Goal: Task Accomplishment & Management: Use online tool/utility

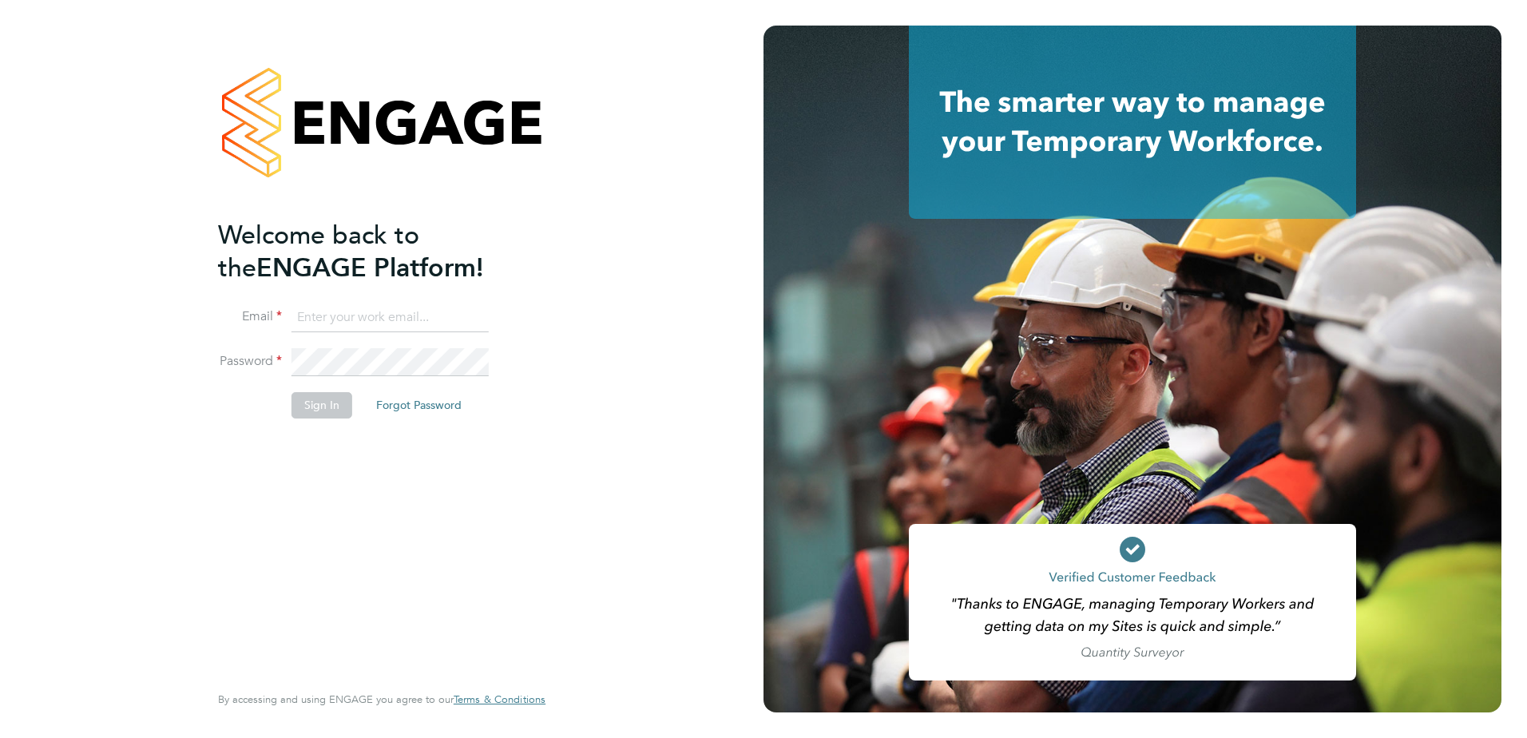
type input "bozena@acceptrec.co.uk"
click at [324, 404] on button "Sign In" at bounding box center [322, 405] width 61 height 26
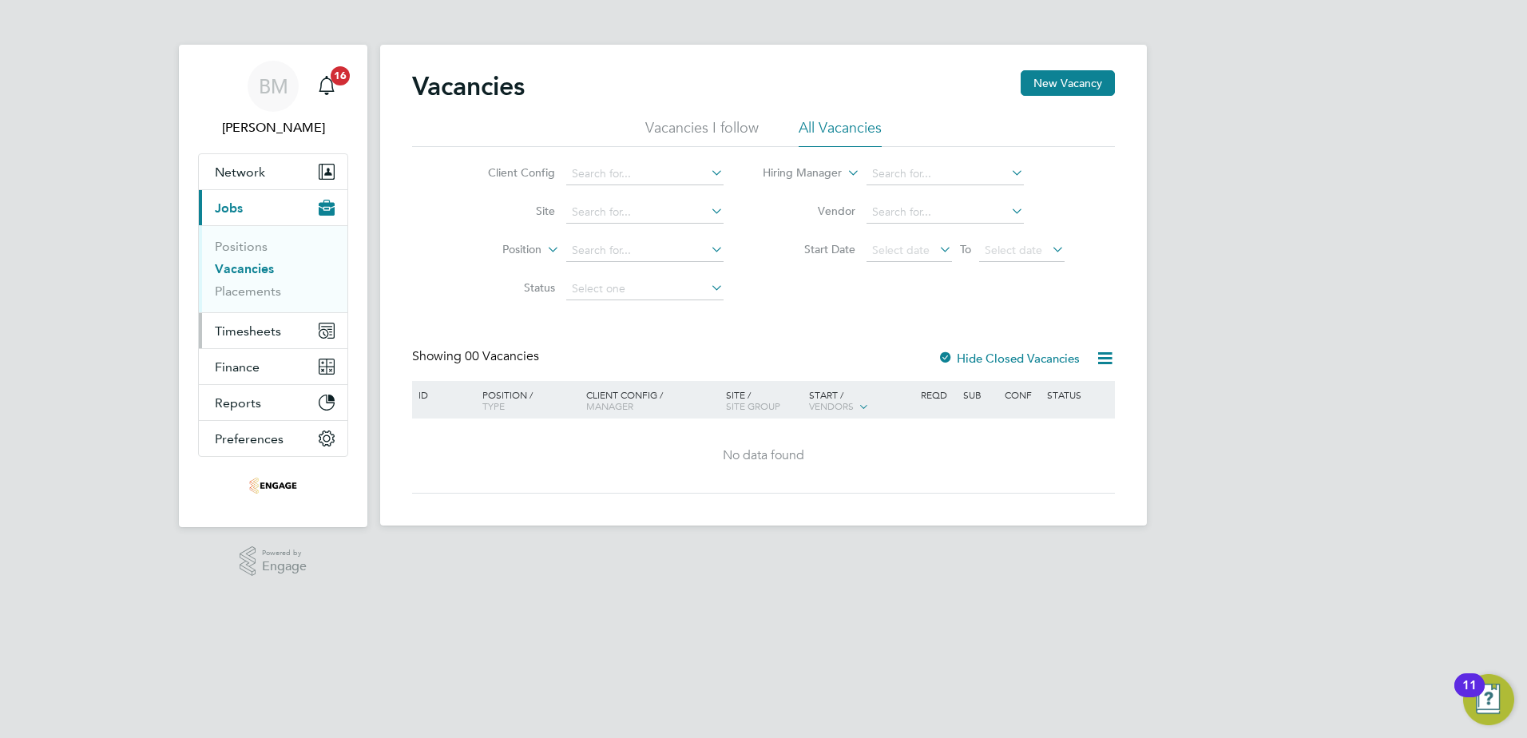
click at [242, 328] on span "Timesheets" at bounding box center [248, 331] width 66 height 15
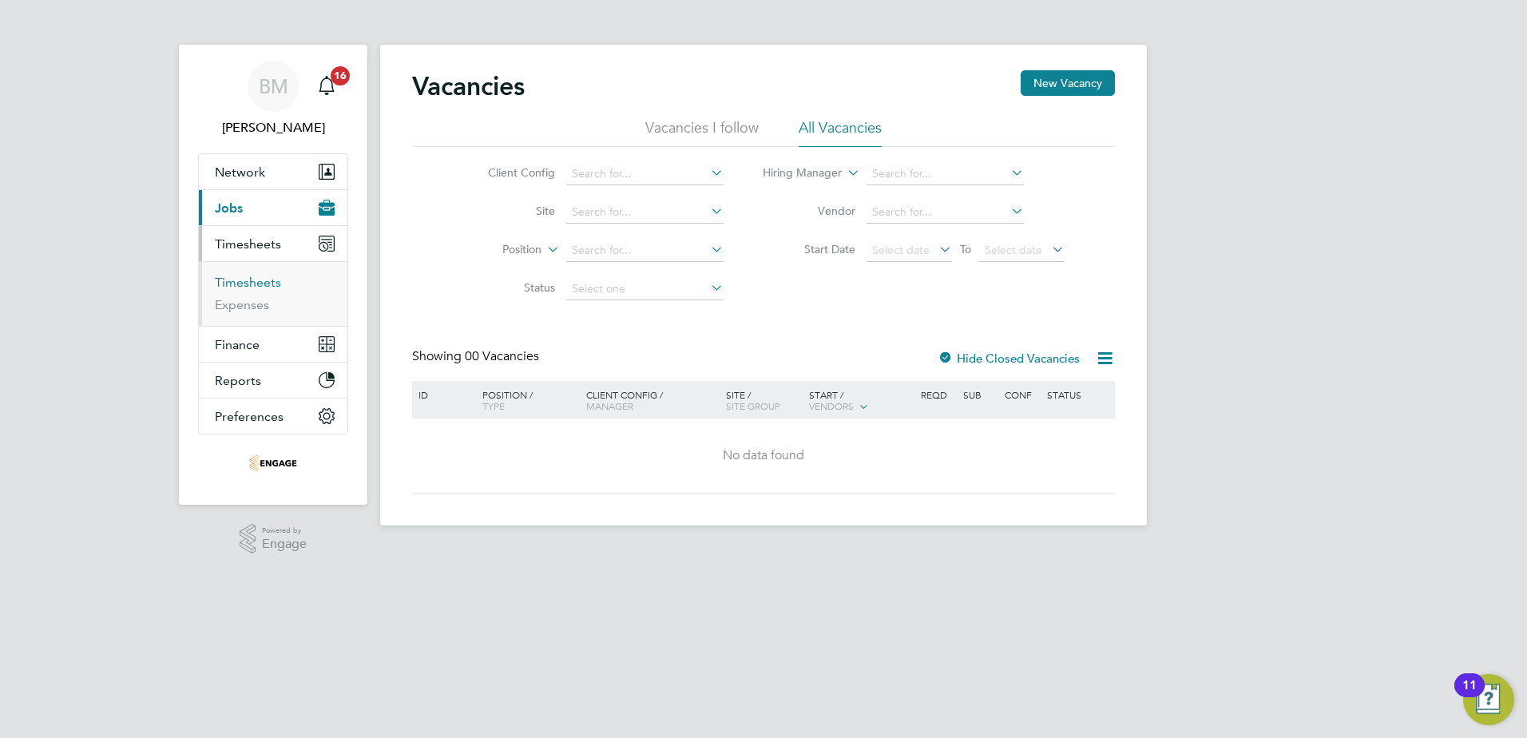
click at [261, 286] on link "Timesheets" at bounding box center [248, 282] width 66 height 15
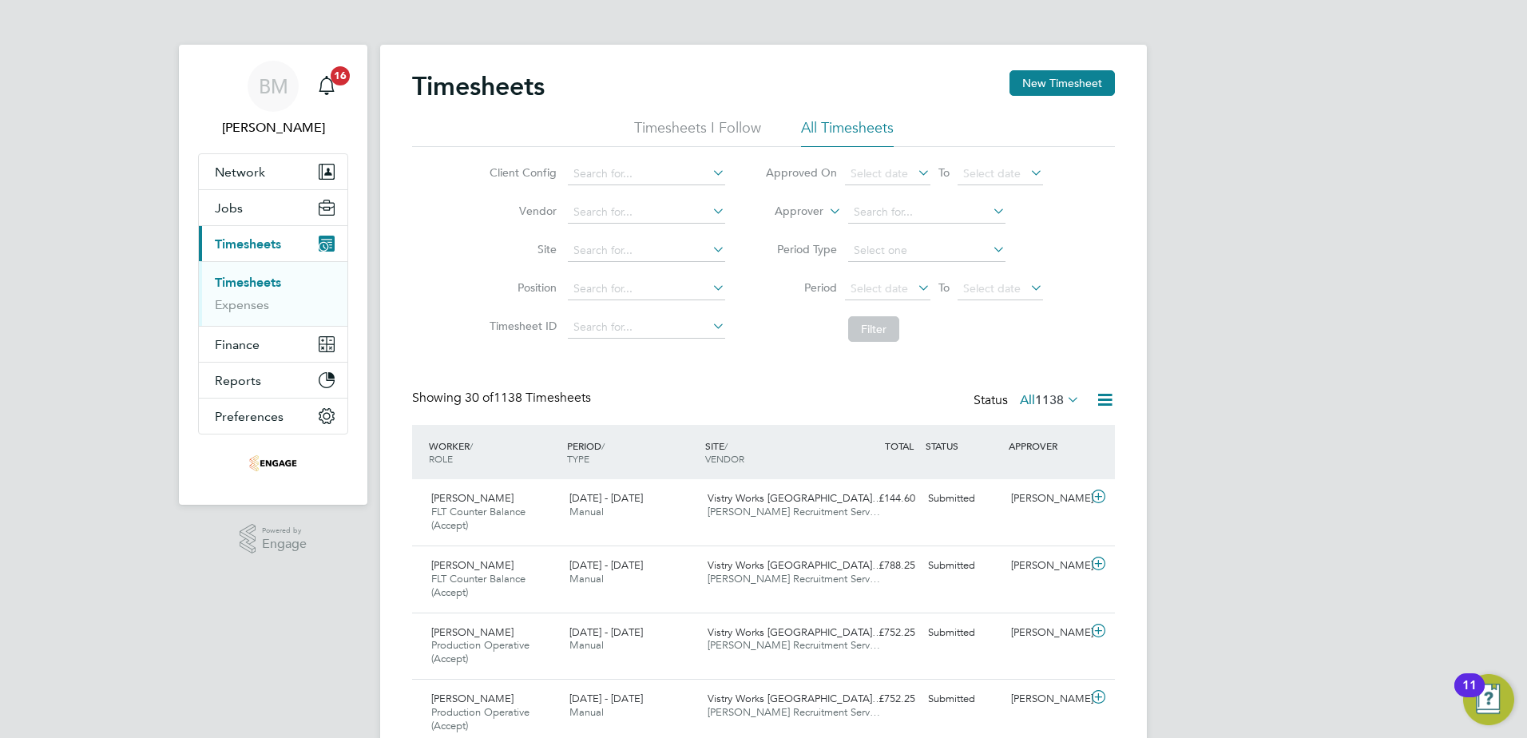
click at [915, 284] on icon at bounding box center [915, 287] width 0 height 22
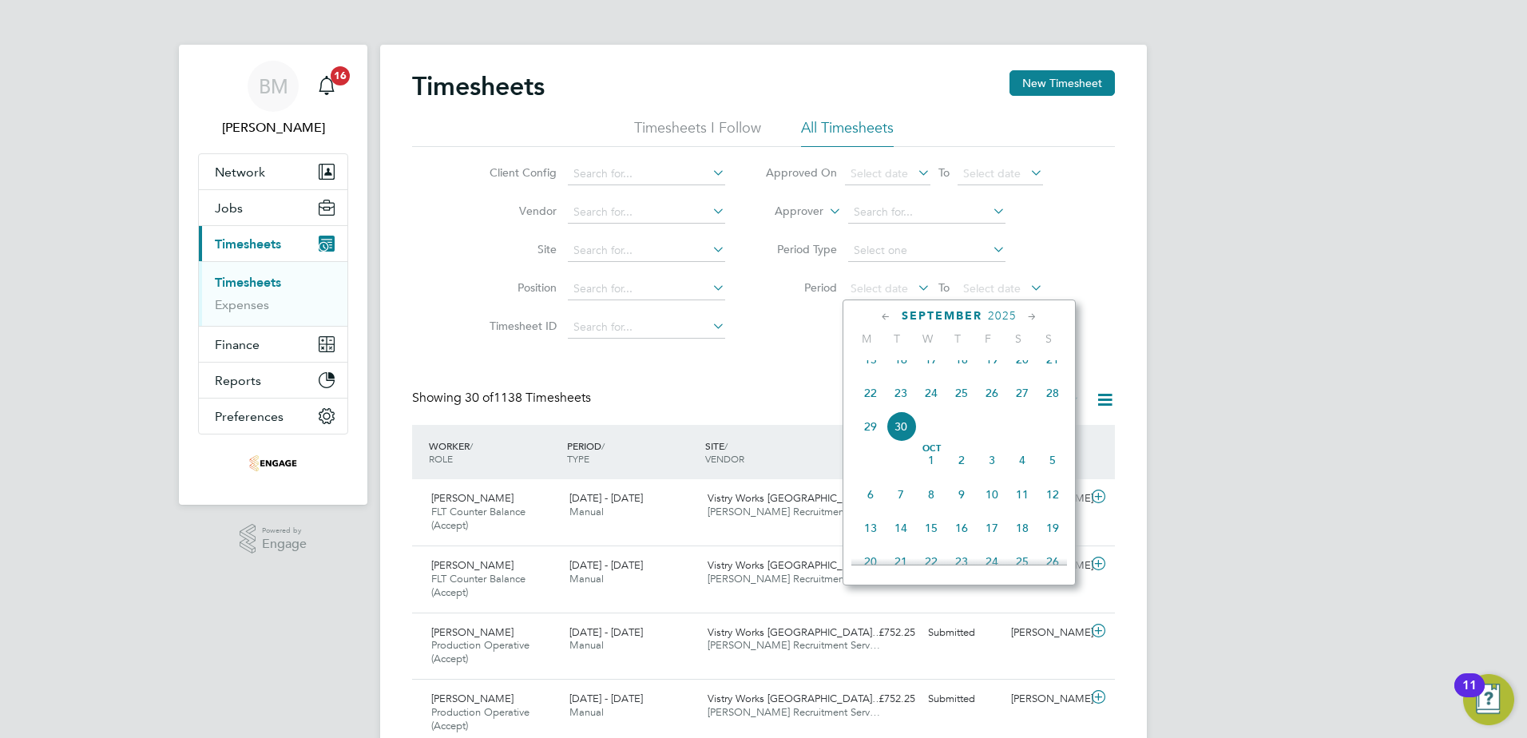
click at [868, 403] on span "22" at bounding box center [871, 393] width 30 height 30
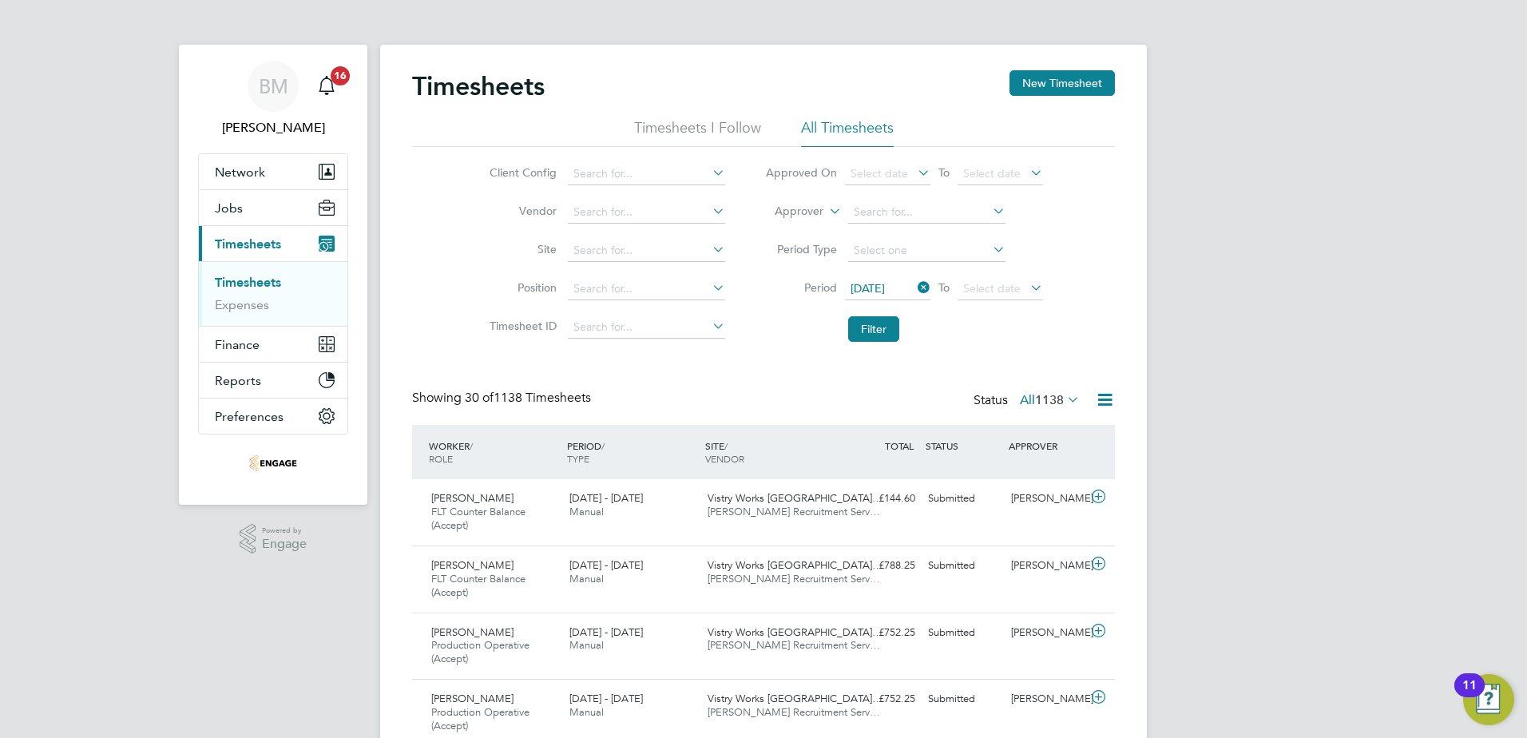
click at [1027, 285] on icon at bounding box center [1027, 287] width 0 height 22
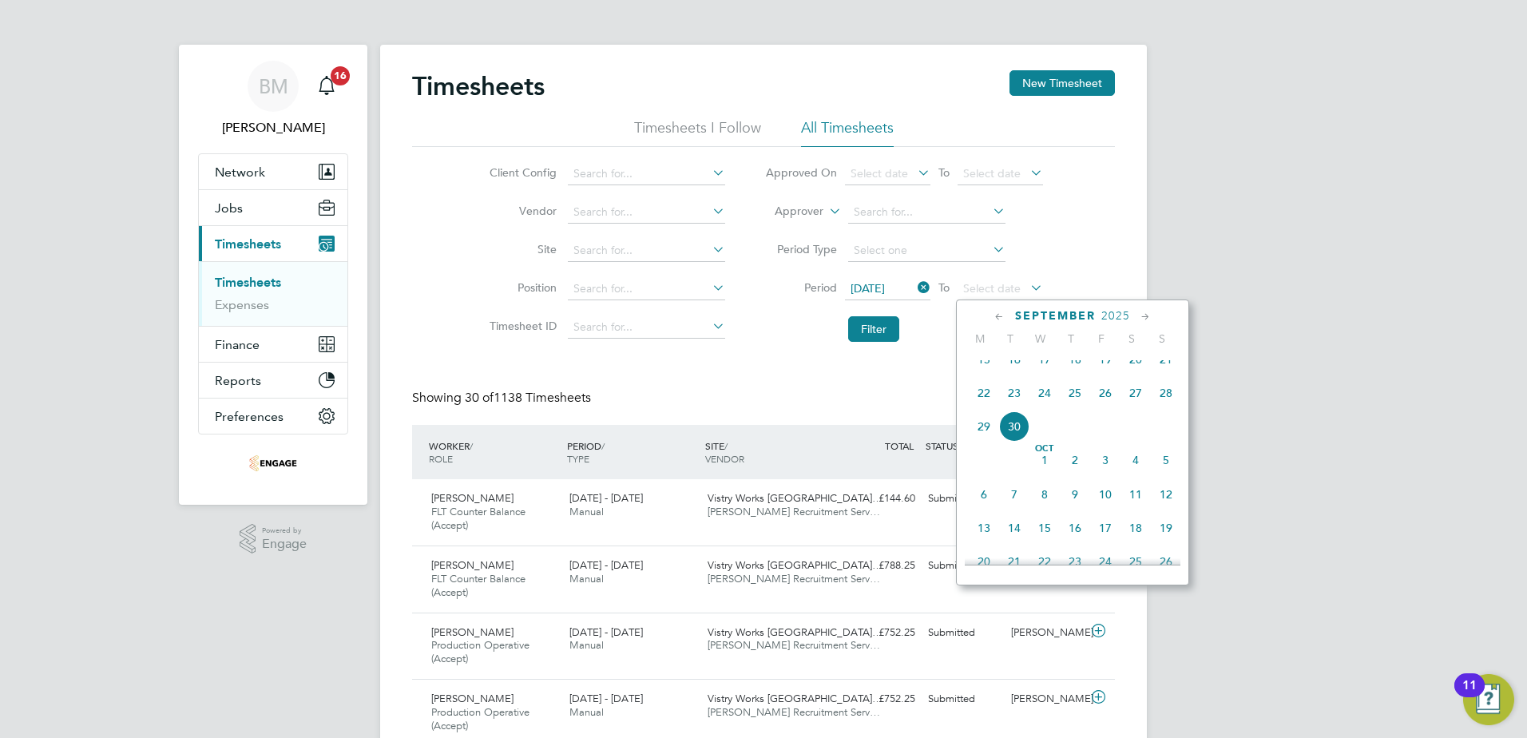
click at [1165, 406] on span "28" at bounding box center [1166, 393] width 30 height 30
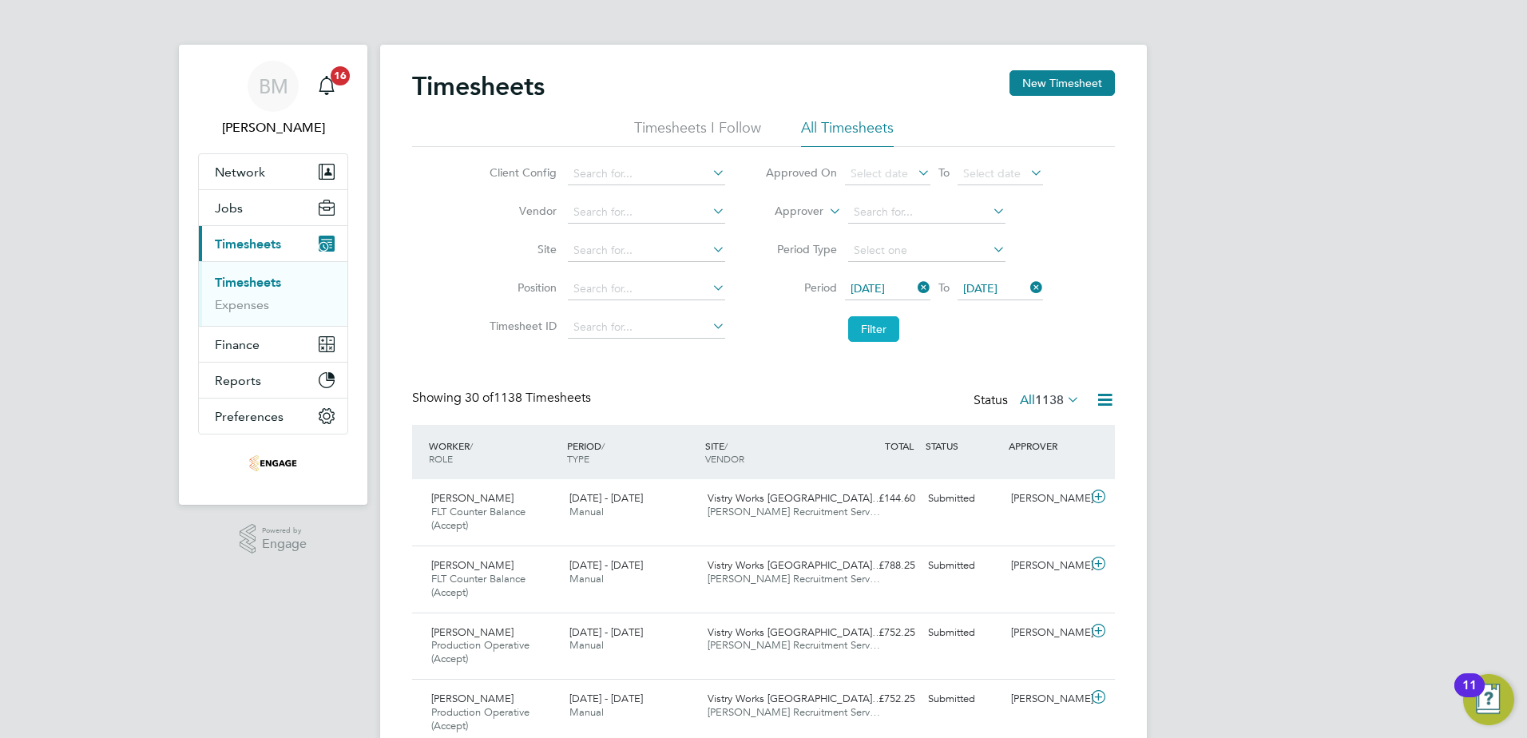
click at [868, 335] on button "Filter" at bounding box center [873, 329] width 51 height 26
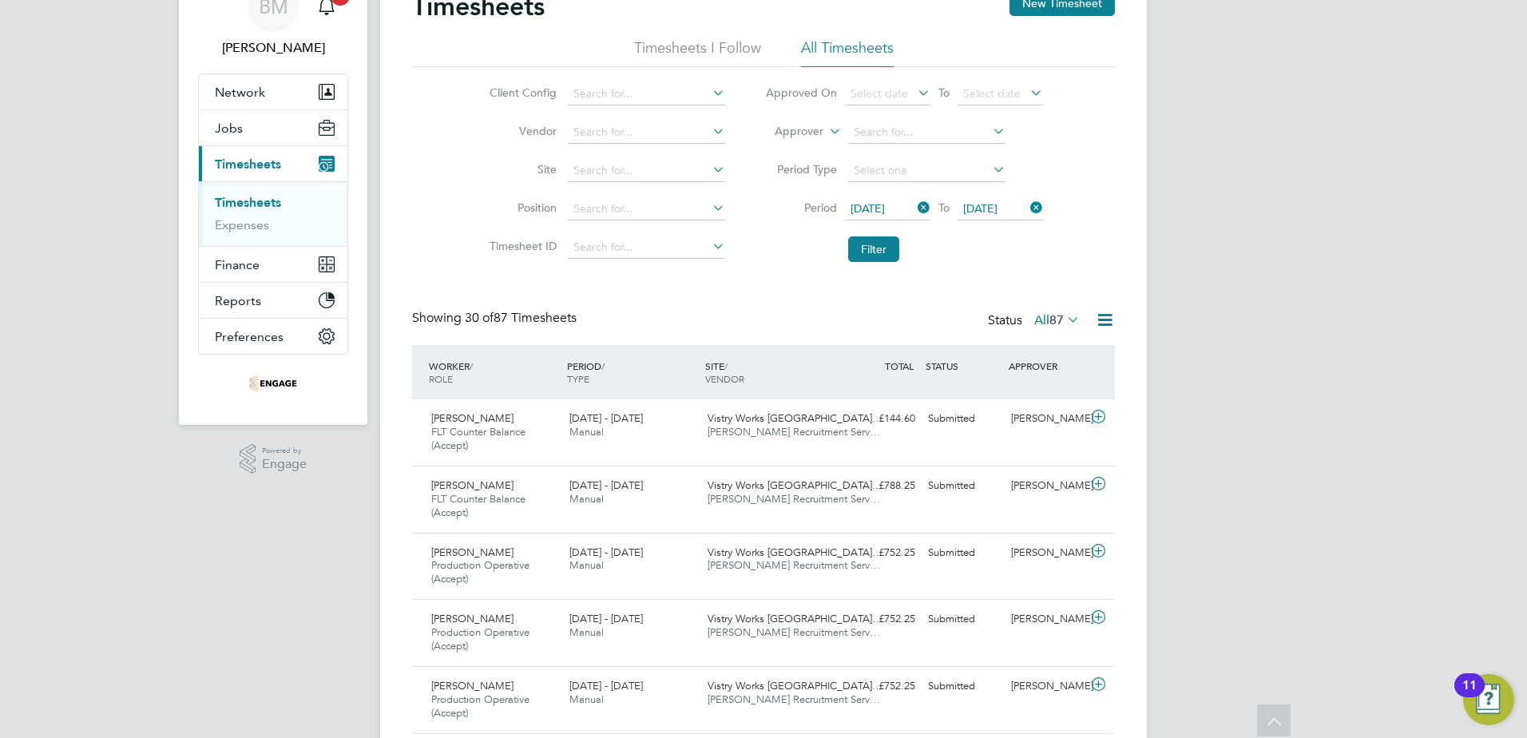
click at [1106, 318] on icon at bounding box center [1105, 320] width 20 height 20
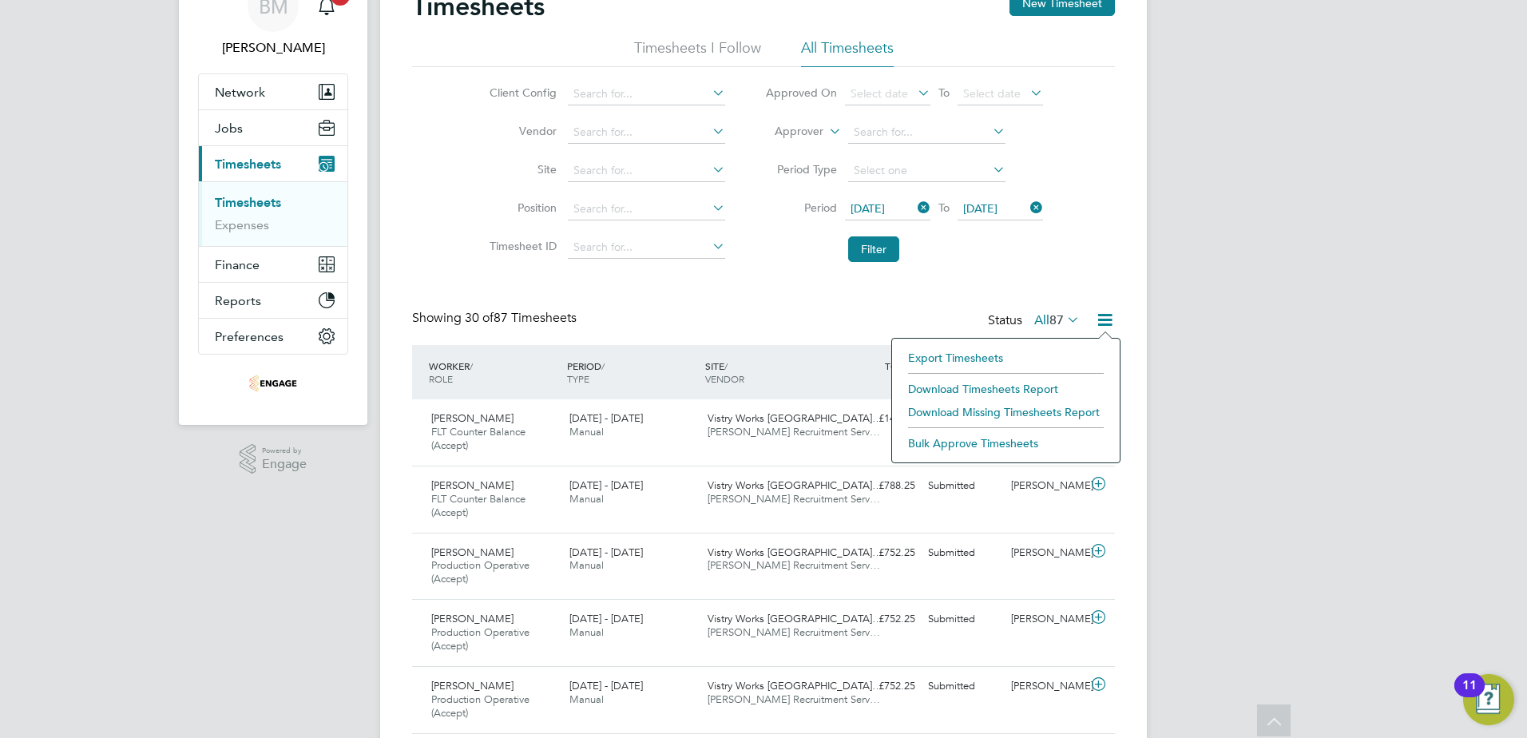
click at [963, 391] on li "Download Timesheets Report" at bounding box center [1006, 389] width 212 height 22
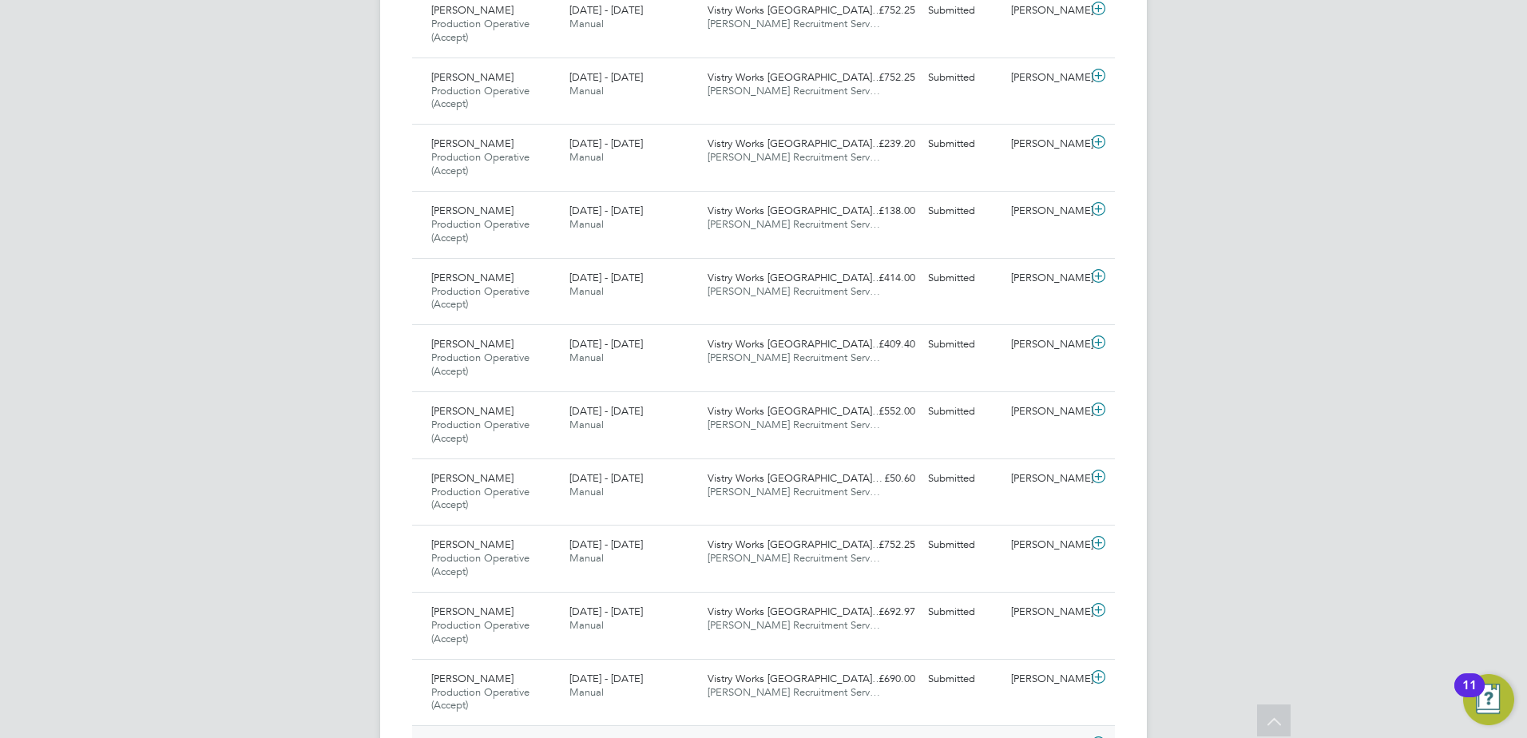
scroll to position [1852, 0]
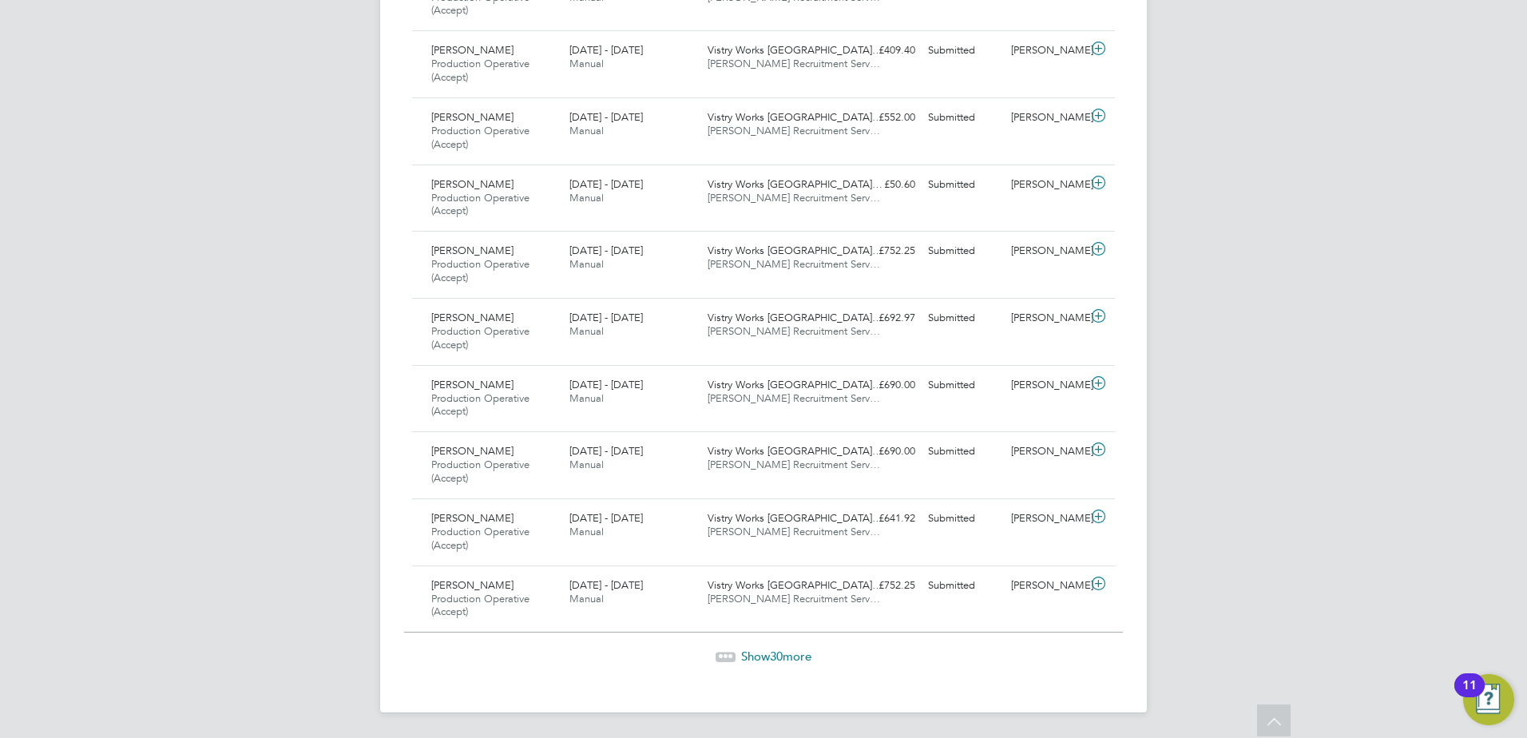
click at [774, 657] on span "30" at bounding box center [776, 656] width 13 height 15
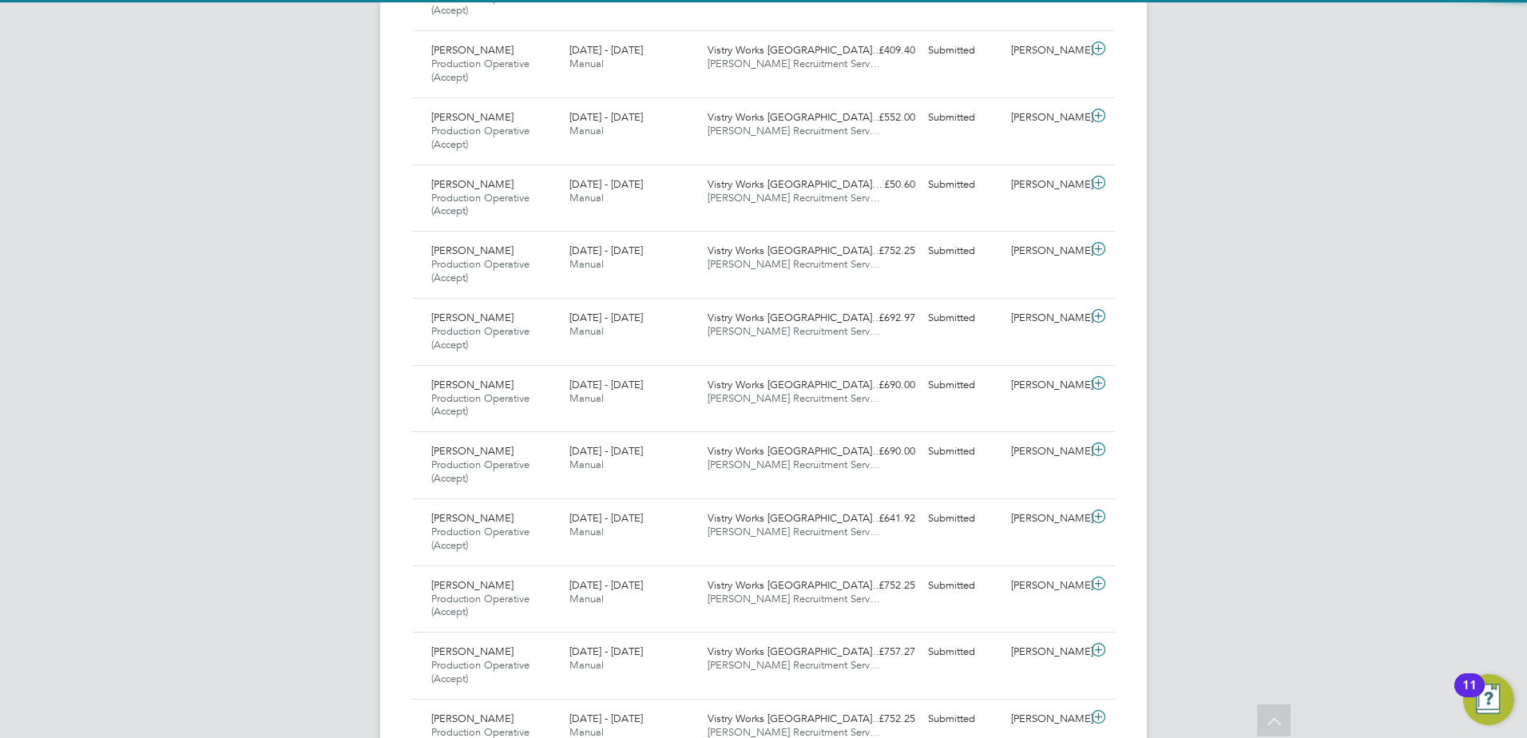
scroll to position [54, 139]
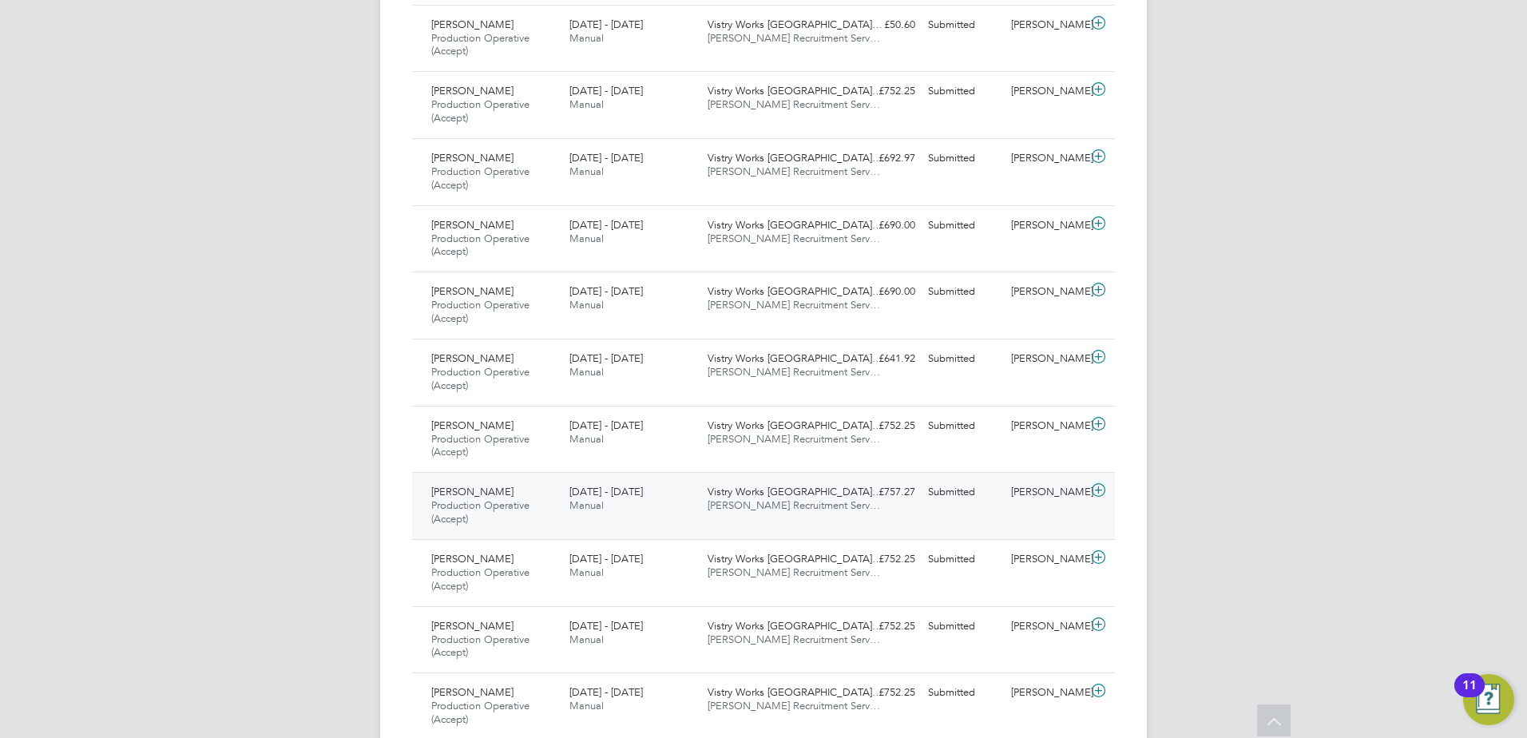
click at [616, 494] on span "[DATE] - [DATE]" at bounding box center [606, 492] width 73 height 14
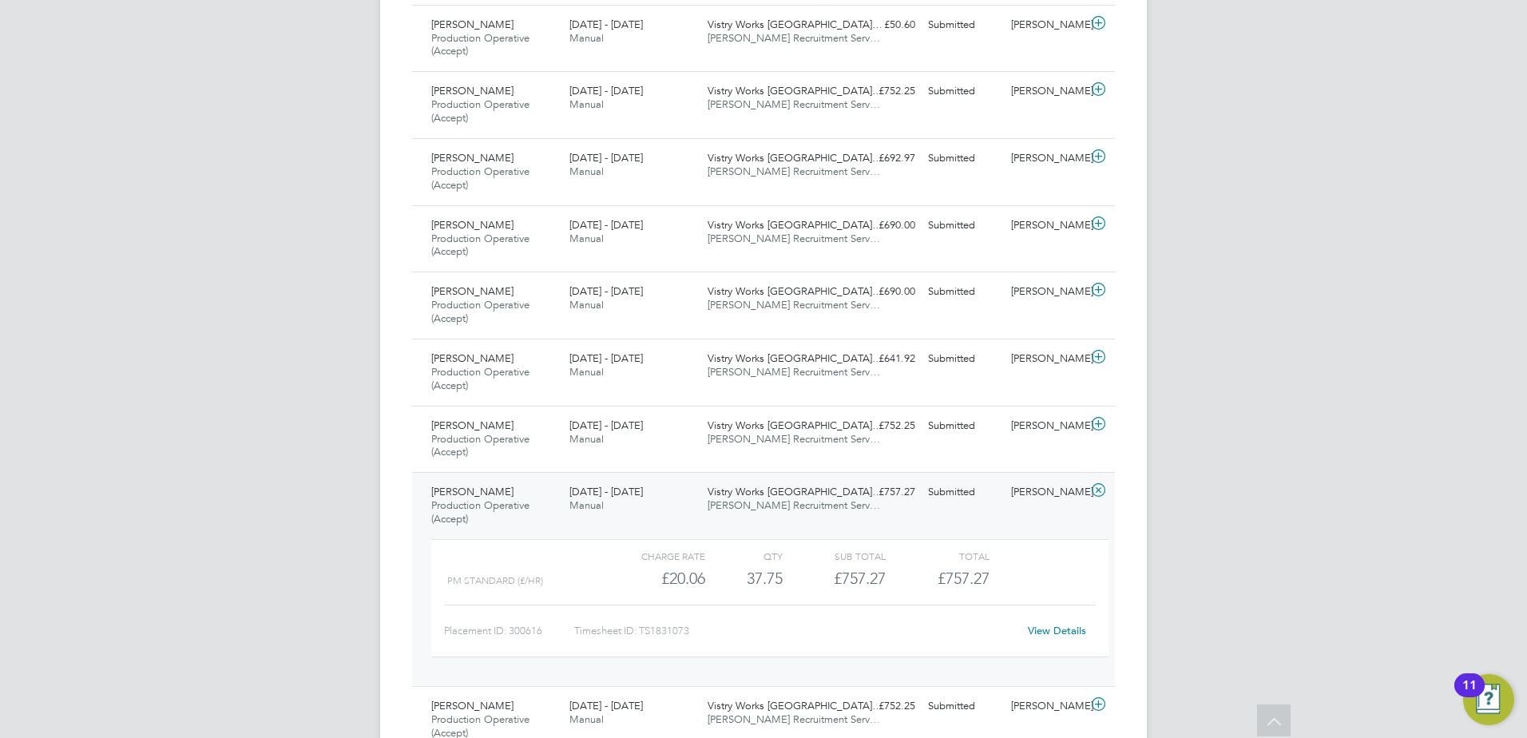
click at [1078, 629] on link "View Details" at bounding box center [1057, 631] width 58 height 14
click at [480, 504] on span "Production Operative (Accept)" at bounding box center [480, 511] width 98 height 27
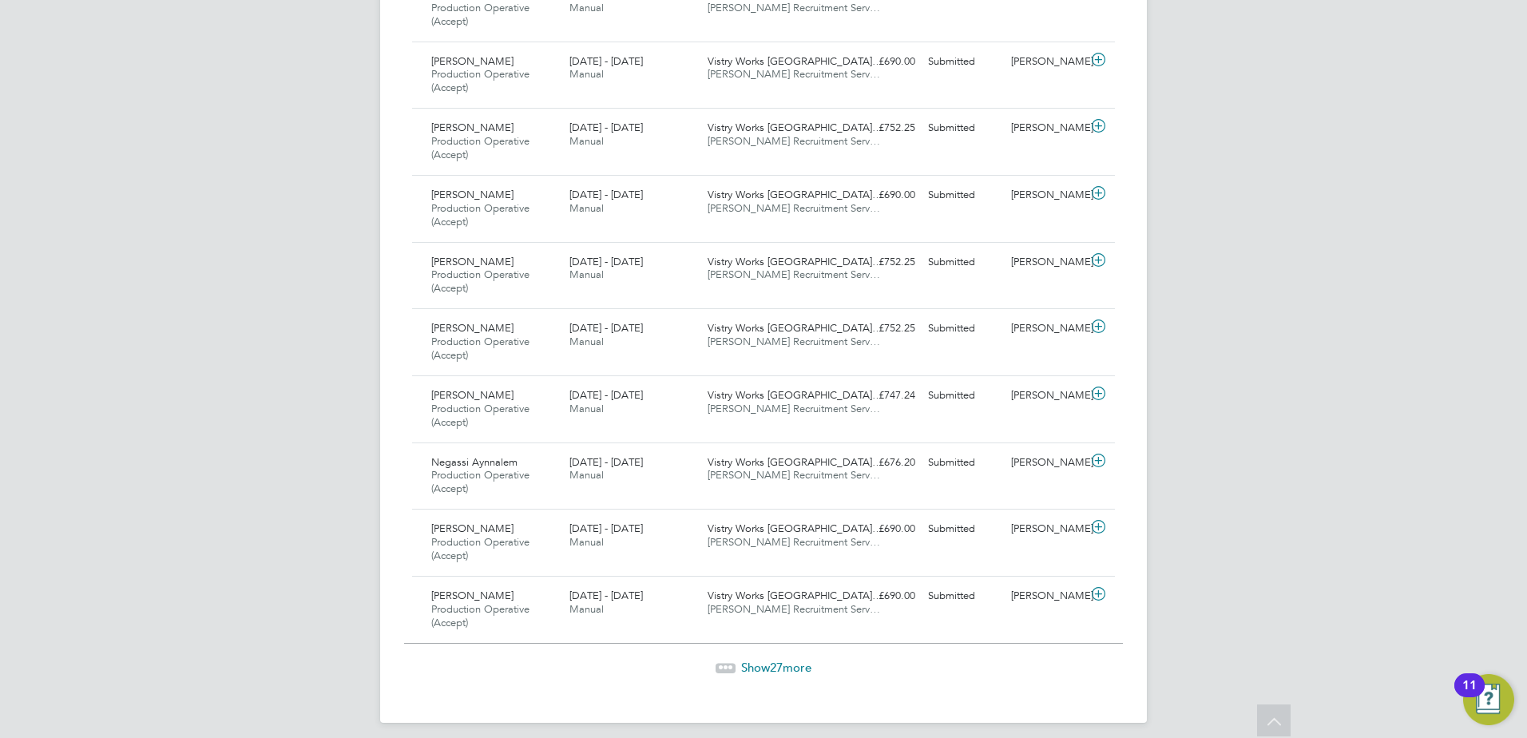
scroll to position [3843, 0]
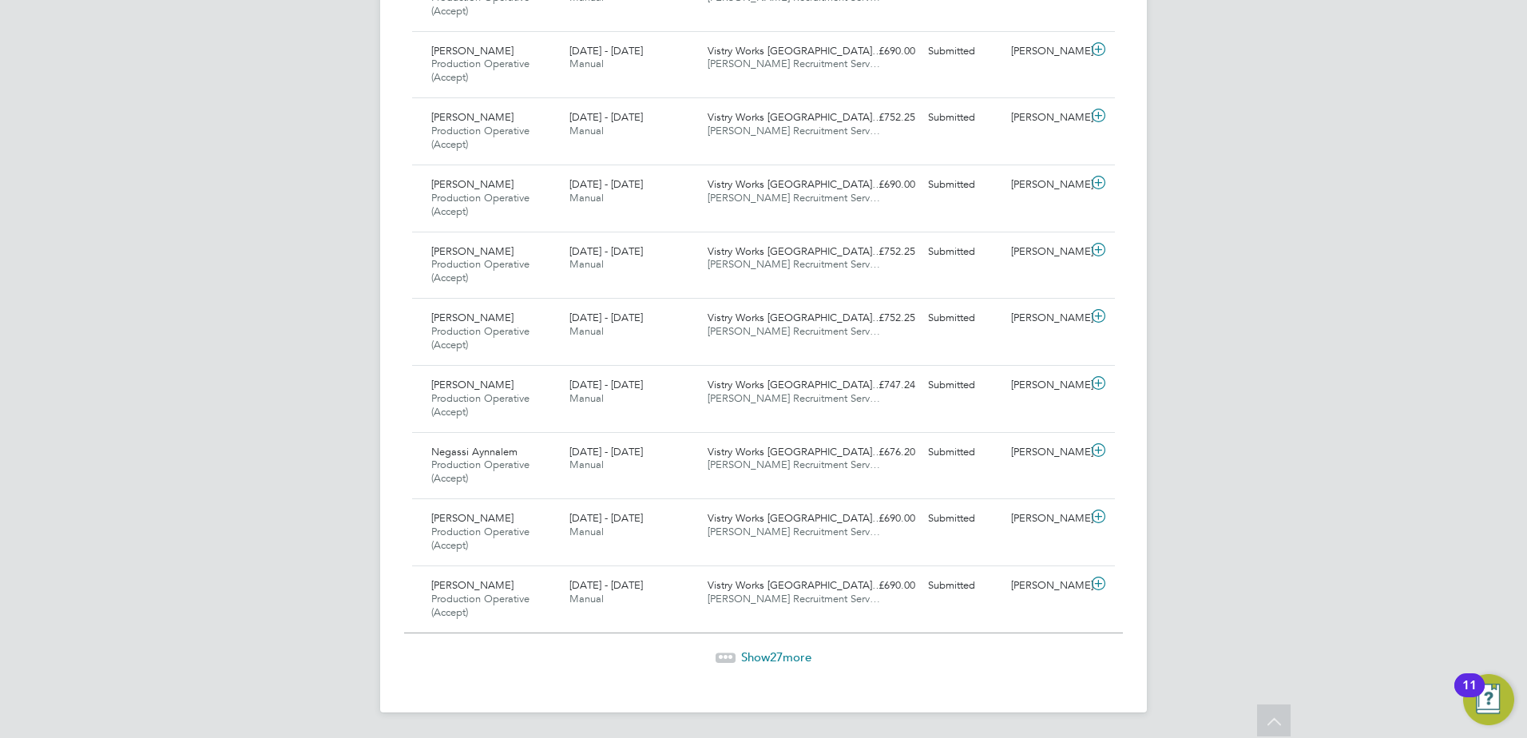
drag, startPoint x: 773, startPoint y: 657, endPoint x: 768, endPoint y: 647, distance: 11.1
click at [773, 657] on span "27" at bounding box center [776, 656] width 13 height 15
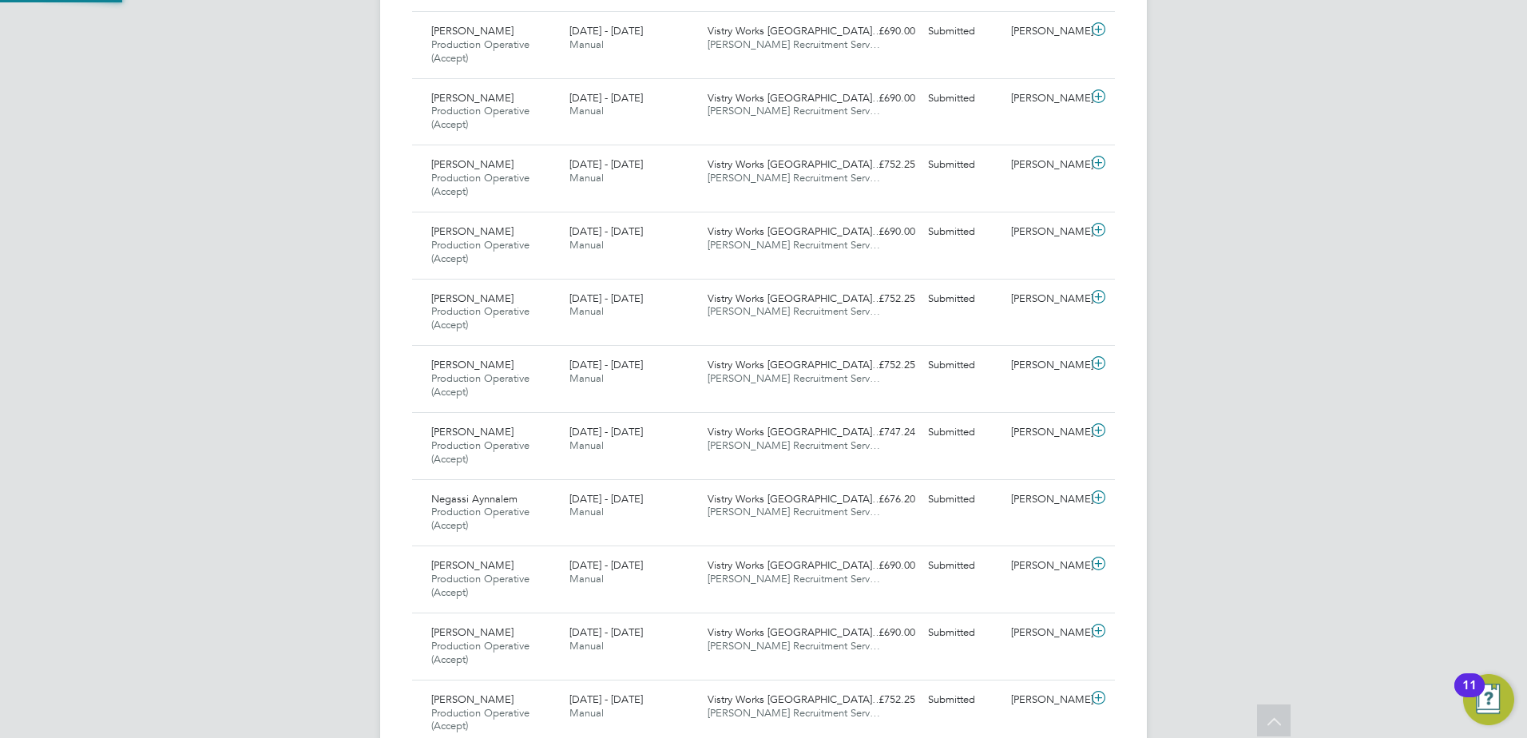
scroll to position [8, 8]
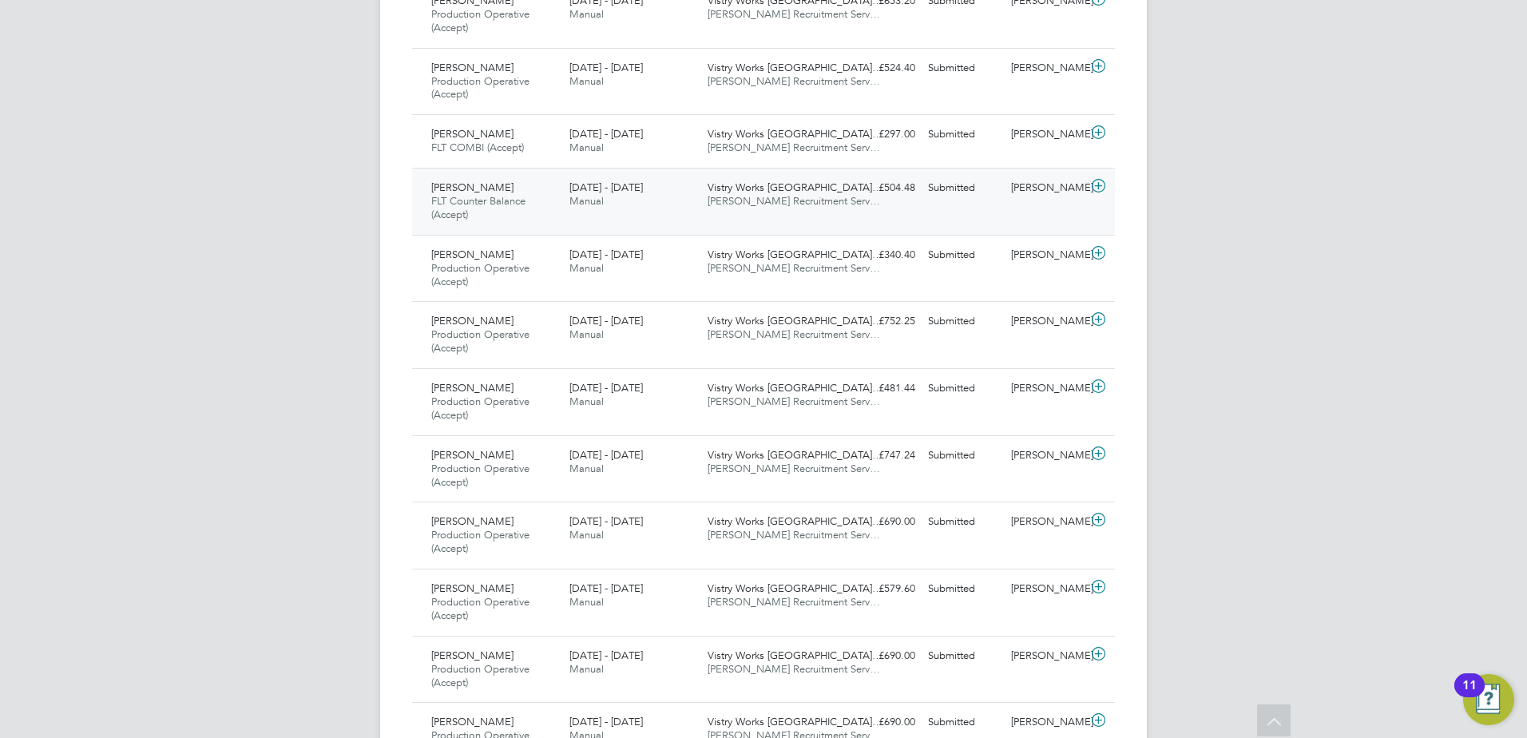
click at [449, 232] on div "Kamran Sarfraz FLT Counter Balance (Accept) 22 - 28 Sep 2025 22 - 28 Sep 2025 M…" at bounding box center [763, 201] width 703 height 67
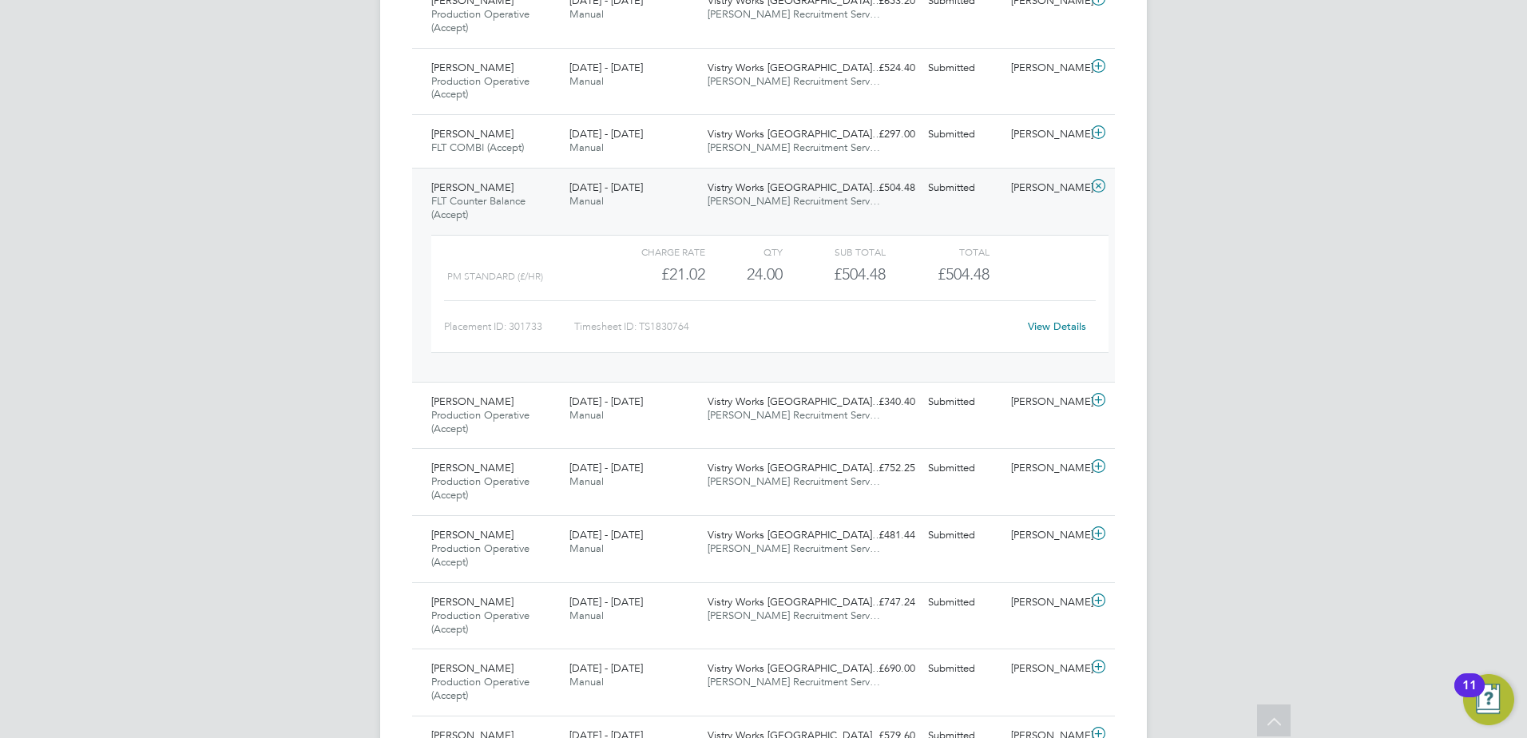
click at [451, 214] on span "FLT Counter Balance (Accept)" at bounding box center [478, 207] width 94 height 27
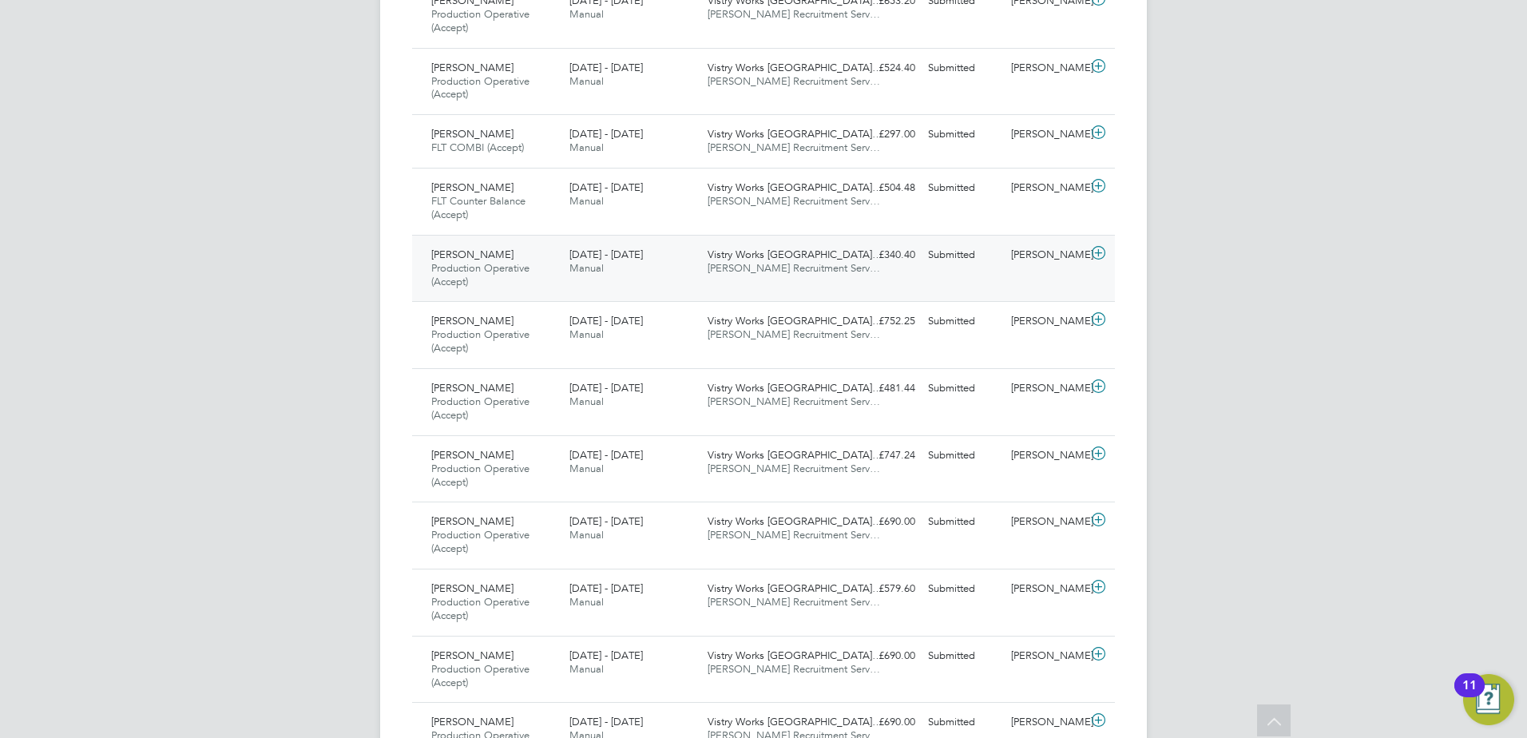
click at [476, 279] on div "Aleksejs Dovziks Production Operative (Accept) 22 - 28 Sep 2025" at bounding box center [494, 269] width 138 height 54
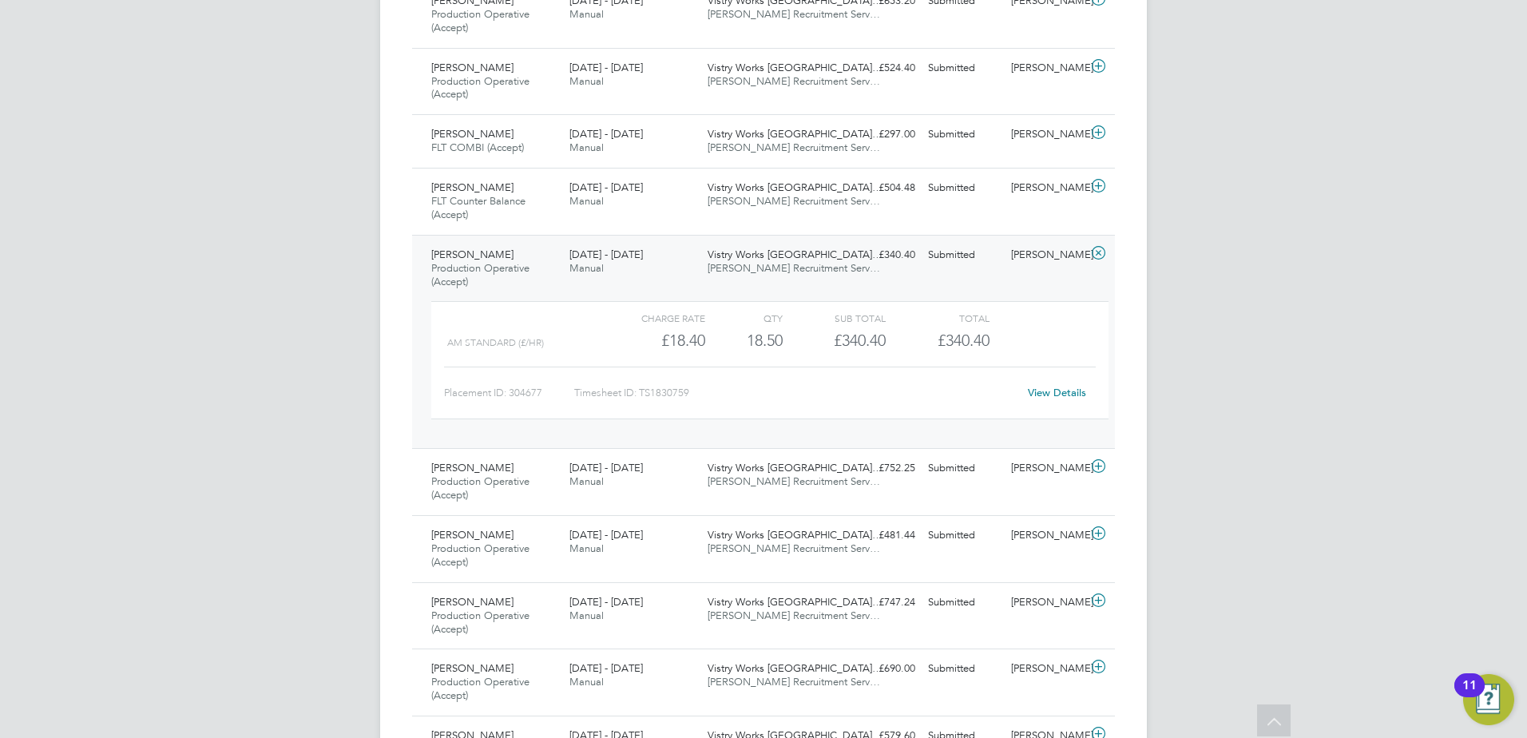
click at [1055, 389] on link "View Details" at bounding box center [1057, 393] width 58 height 14
click at [450, 269] on span "Production Operative (Accept)" at bounding box center [480, 274] width 98 height 27
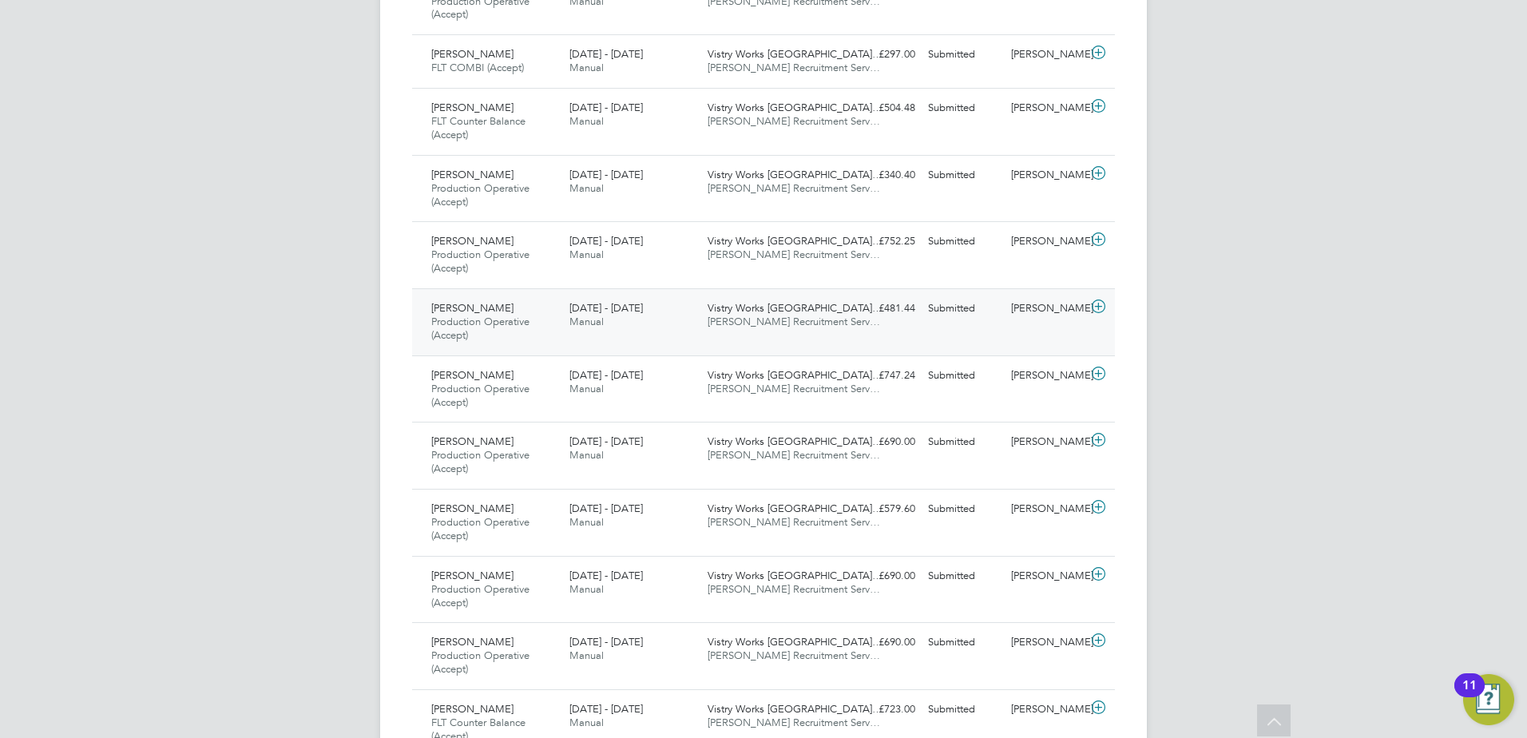
scroll to position [4788, 0]
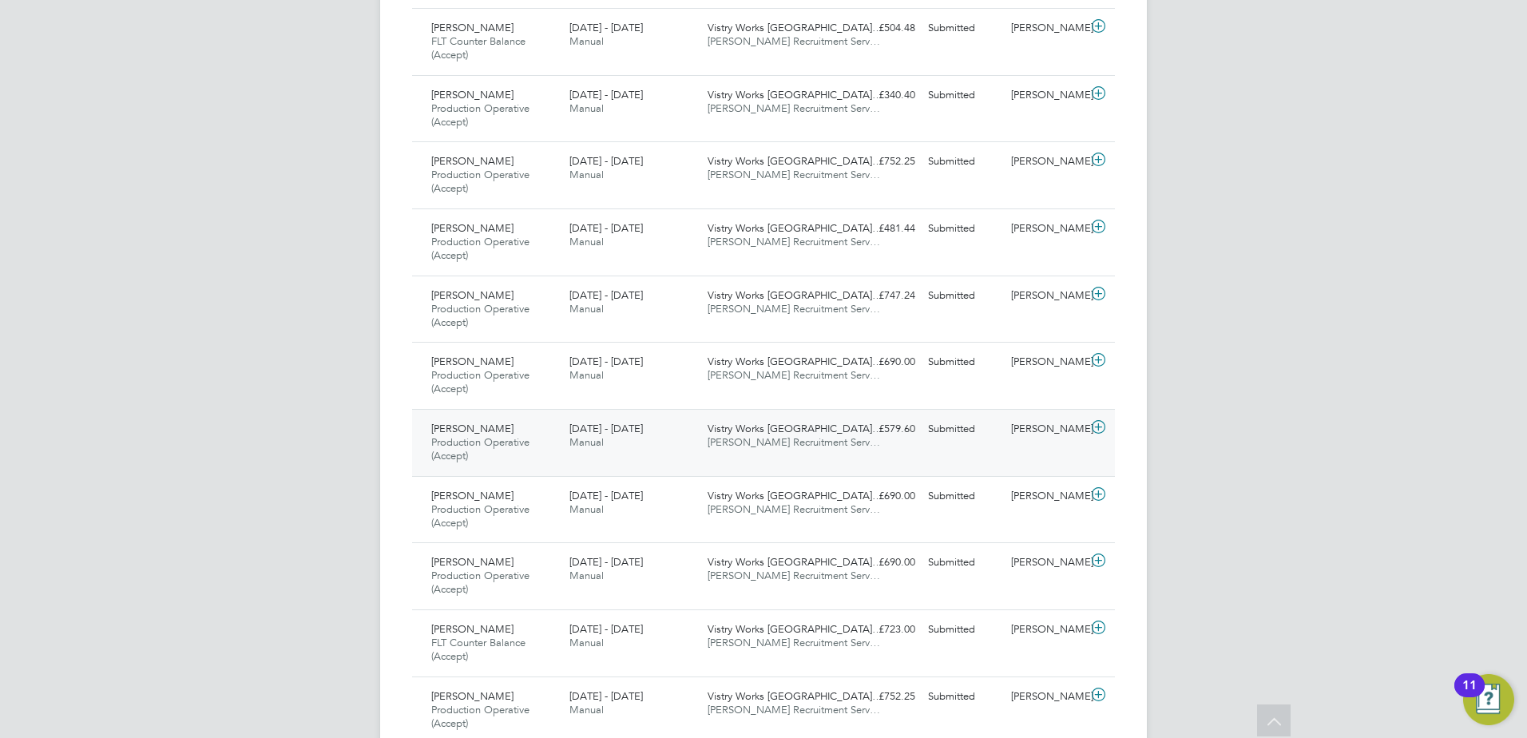
click at [503, 436] on span "Production Operative (Accept)" at bounding box center [480, 448] width 98 height 27
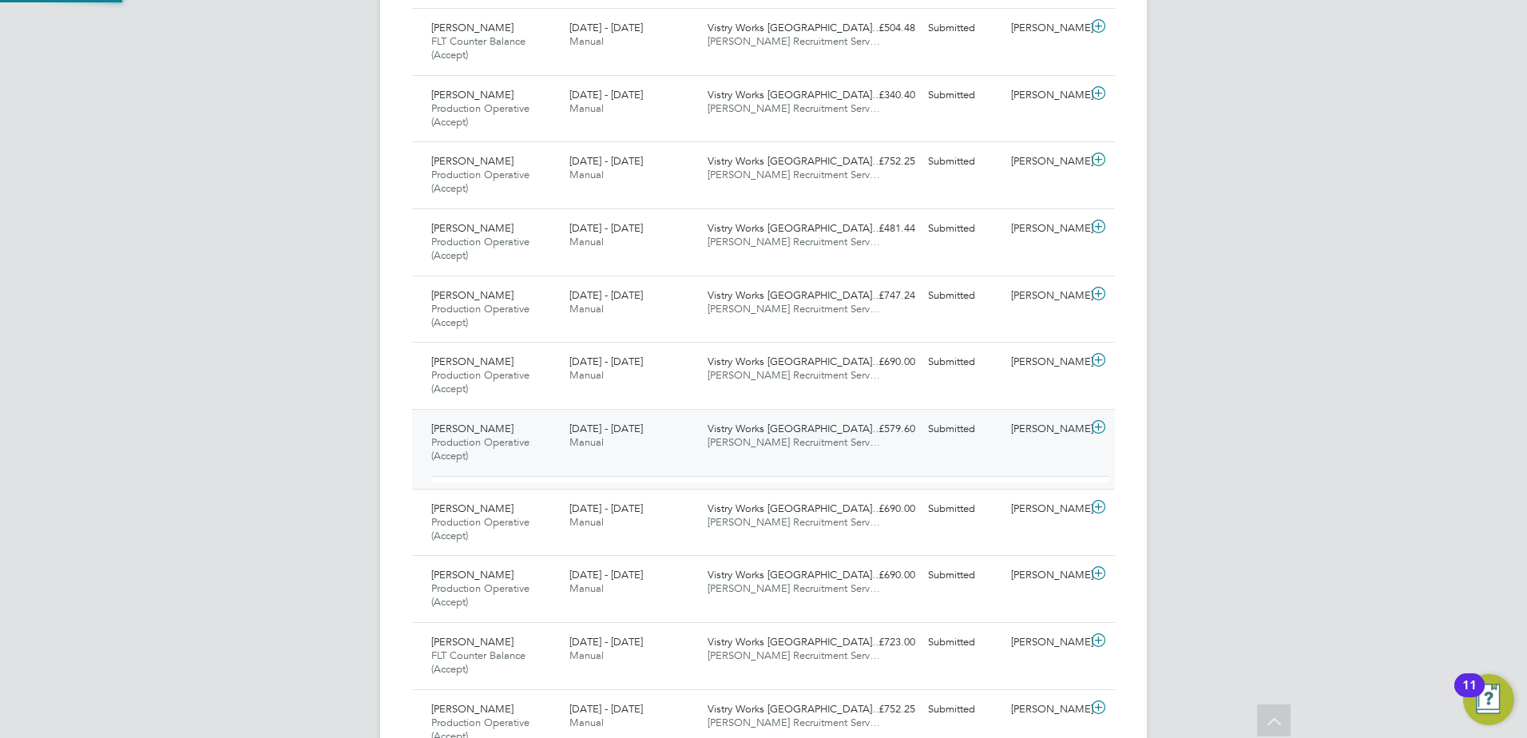
scroll to position [27, 156]
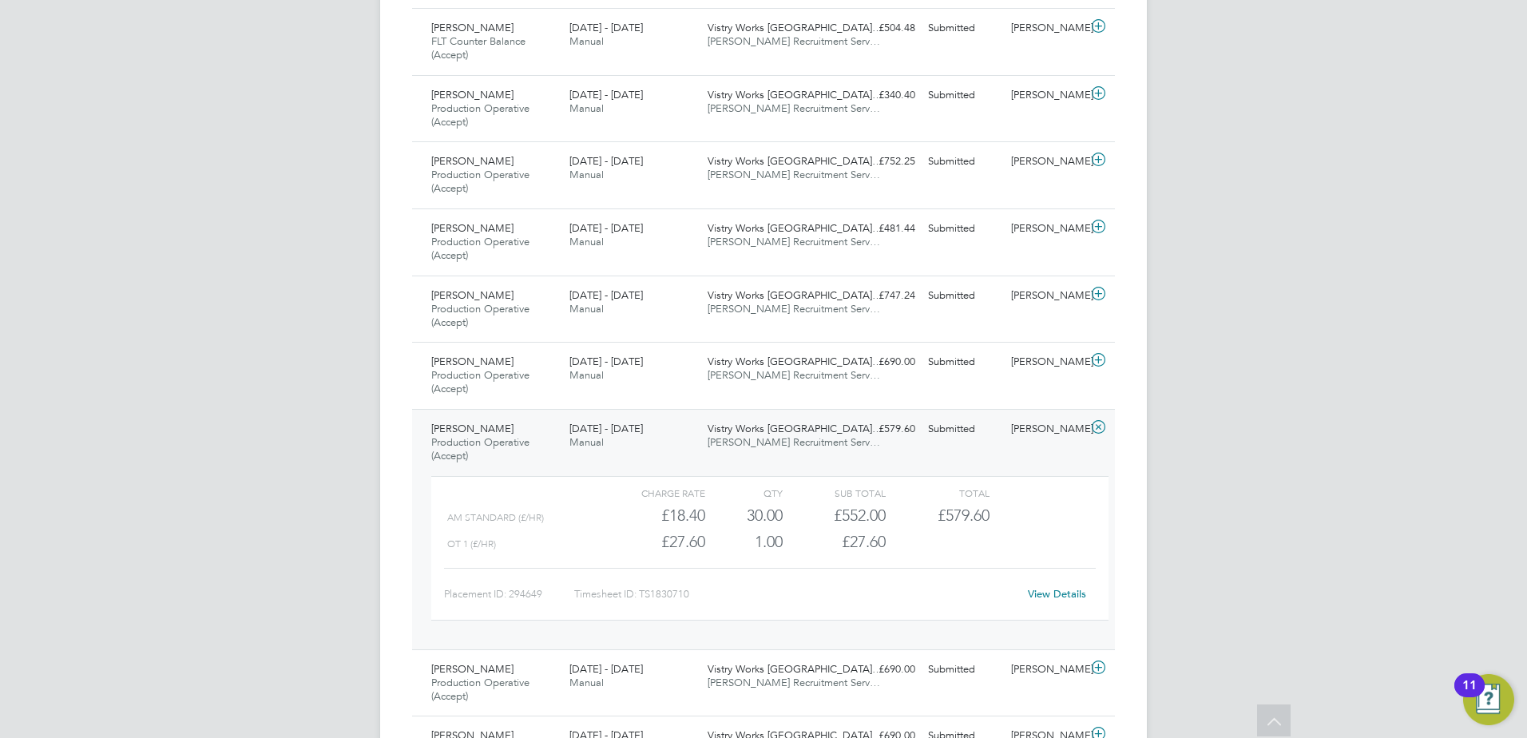
click at [511, 436] on span "Production Operative (Accept)" at bounding box center [480, 448] width 98 height 27
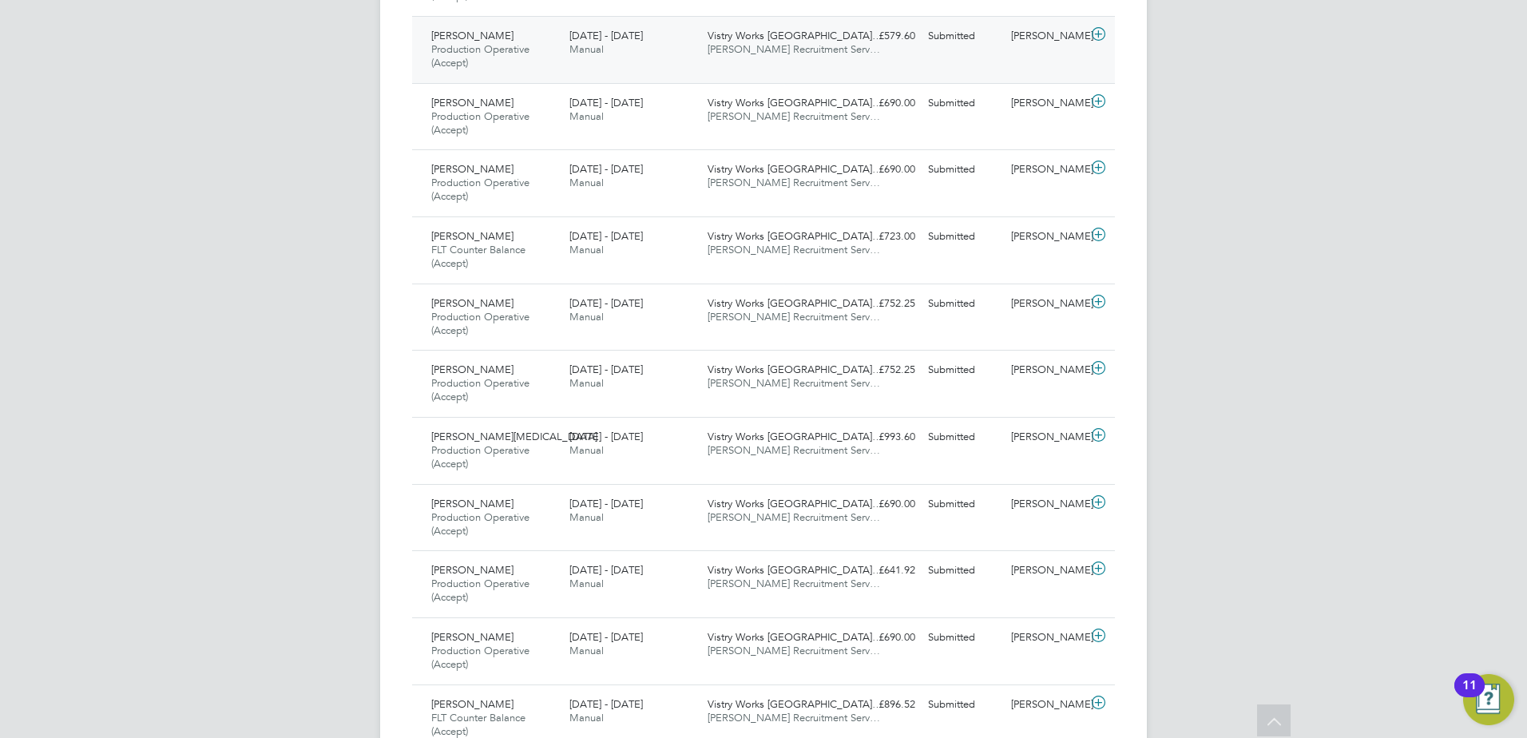
scroll to position [5187, 0]
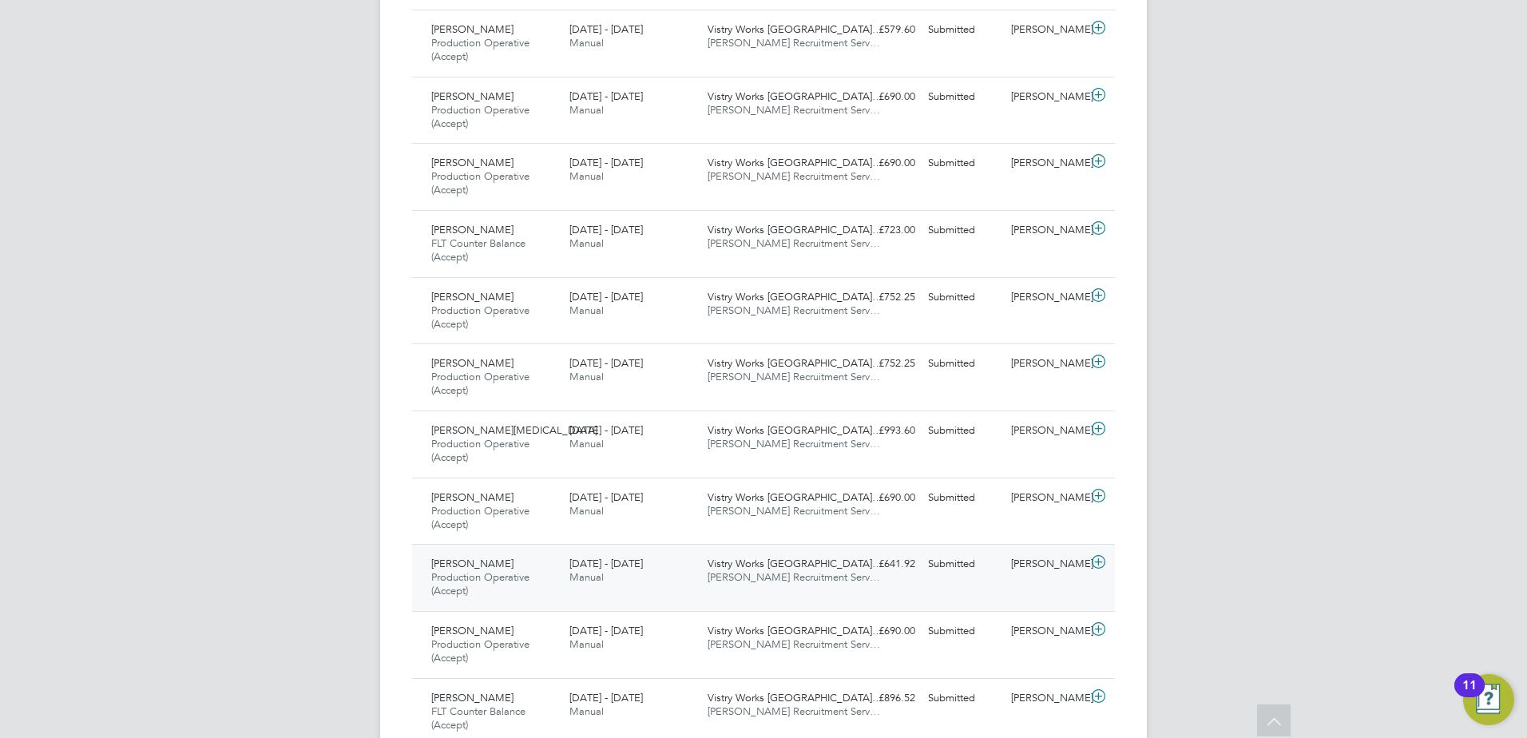
click at [493, 570] on div "Nizam Omar Production Operative (Accept) 22 - 28 Sep 2025" at bounding box center [494, 578] width 138 height 54
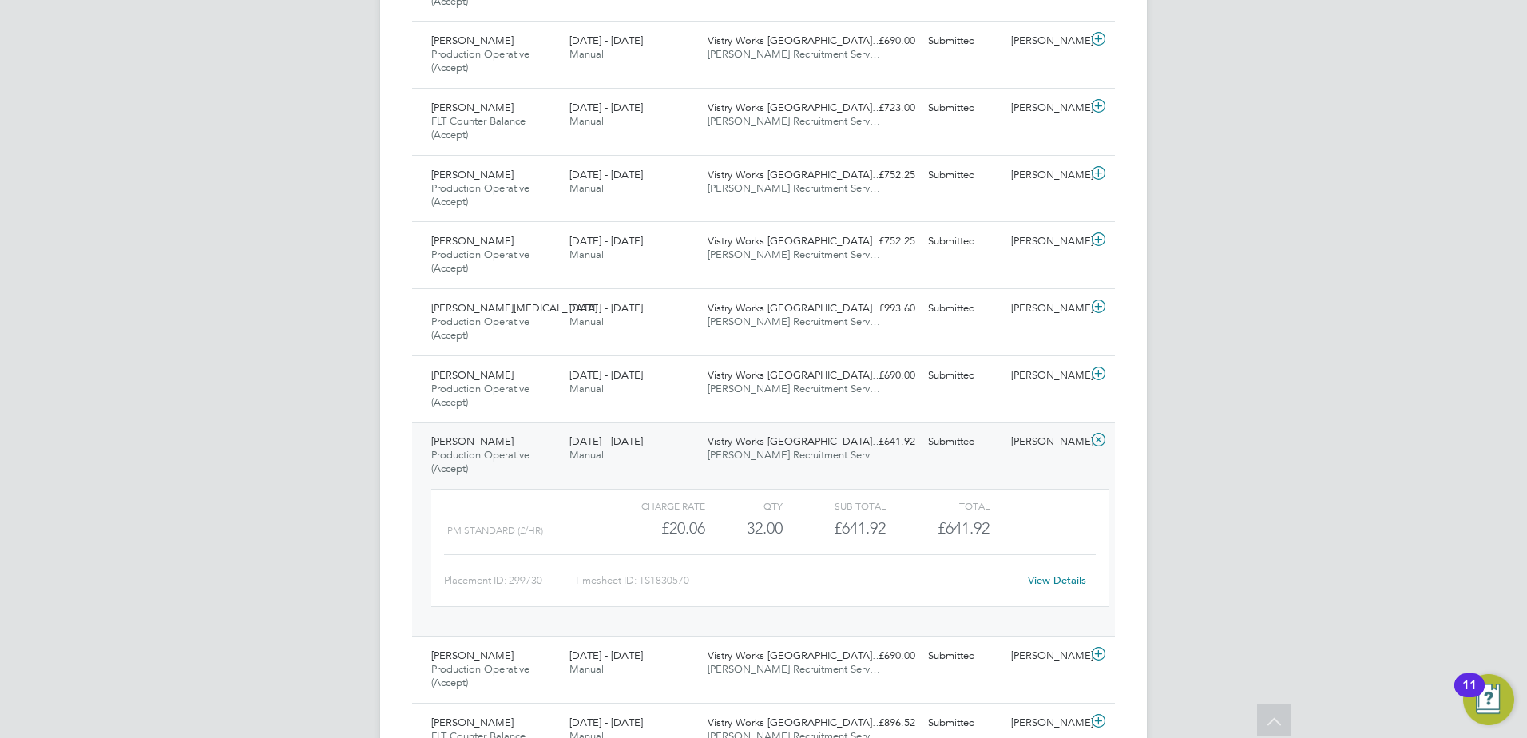
scroll to position [5347, 0]
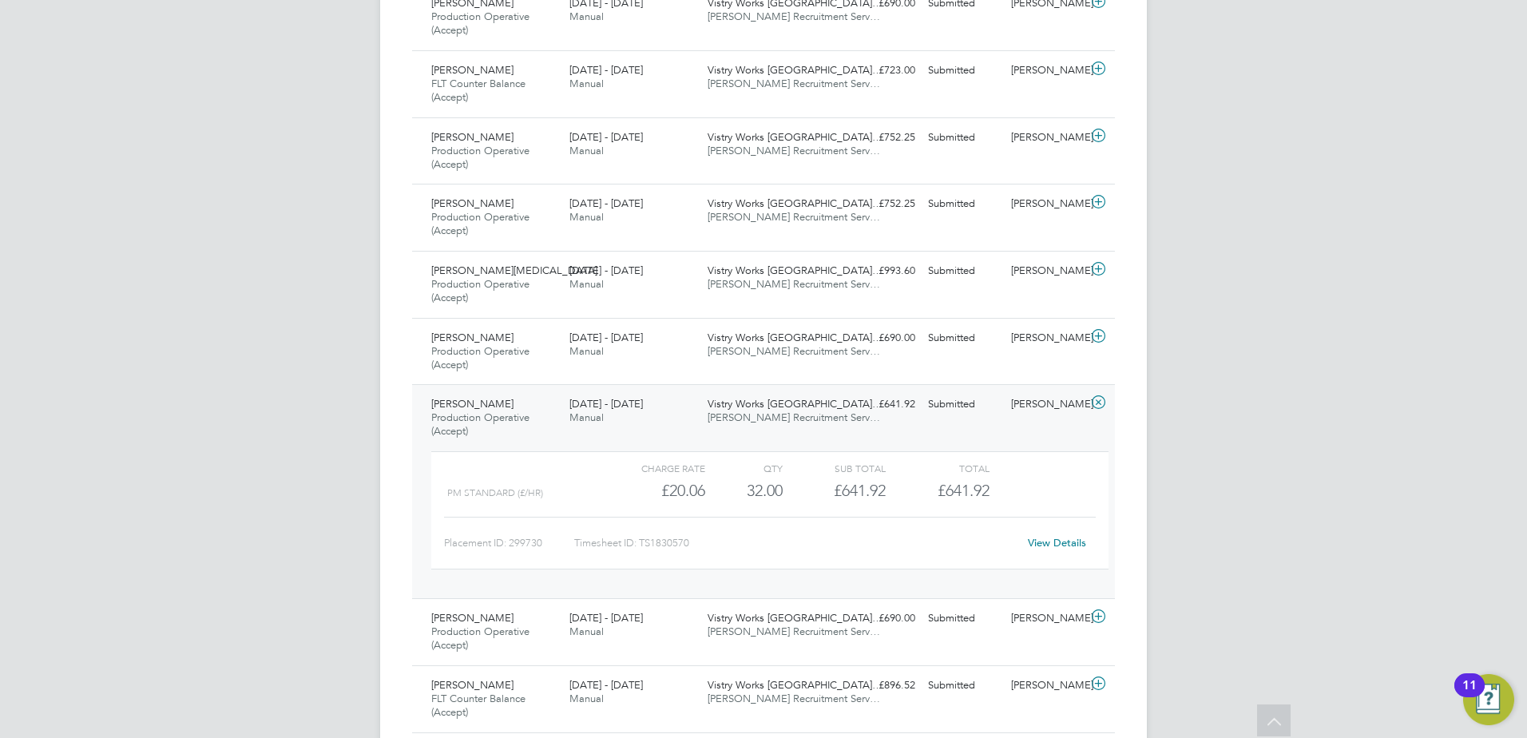
click at [1042, 536] on div "View Details" at bounding box center [1057, 543] width 78 height 26
click at [1041, 543] on link "View Details" at bounding box center [1057, 543] width 58 height 14
click at [490, 412] on span "Production Operative (Accept)" at bounding box center [480, 424] width 98 height 27
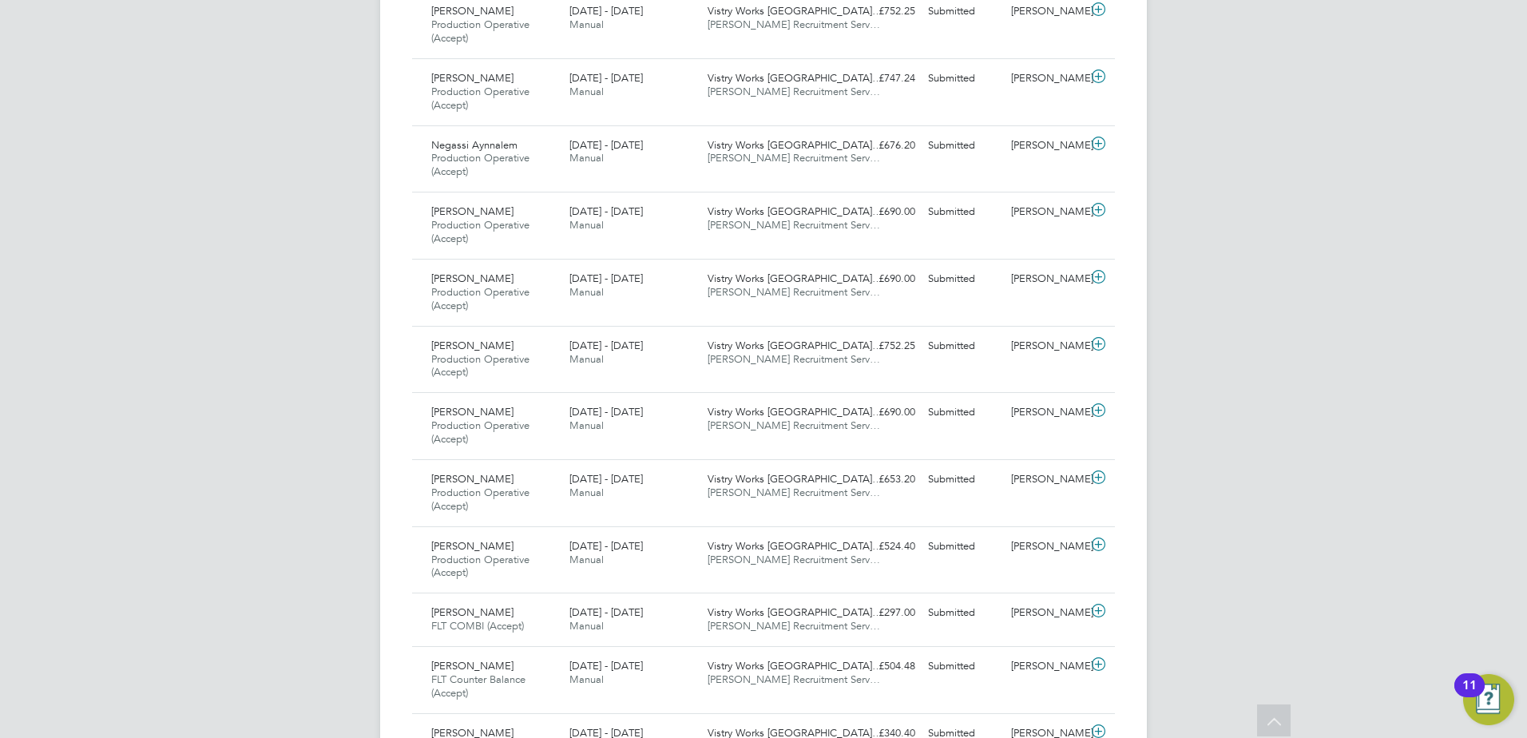
scroll to position [4149, 0]
click at [592, 614] on span "[DATE] - [DATE]" at bounding box center [606, 613] width 73 height 14
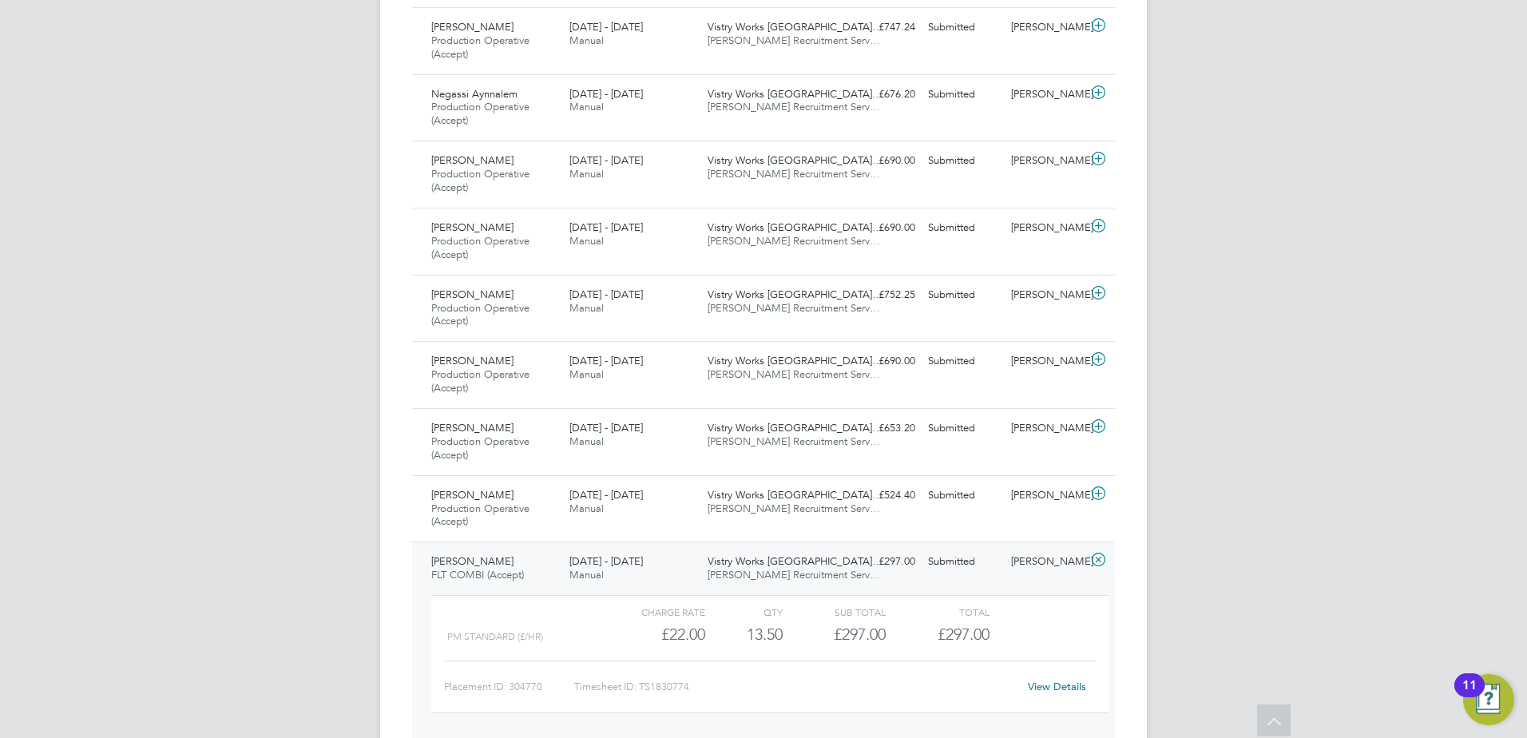
scroll to position [4229, 0]
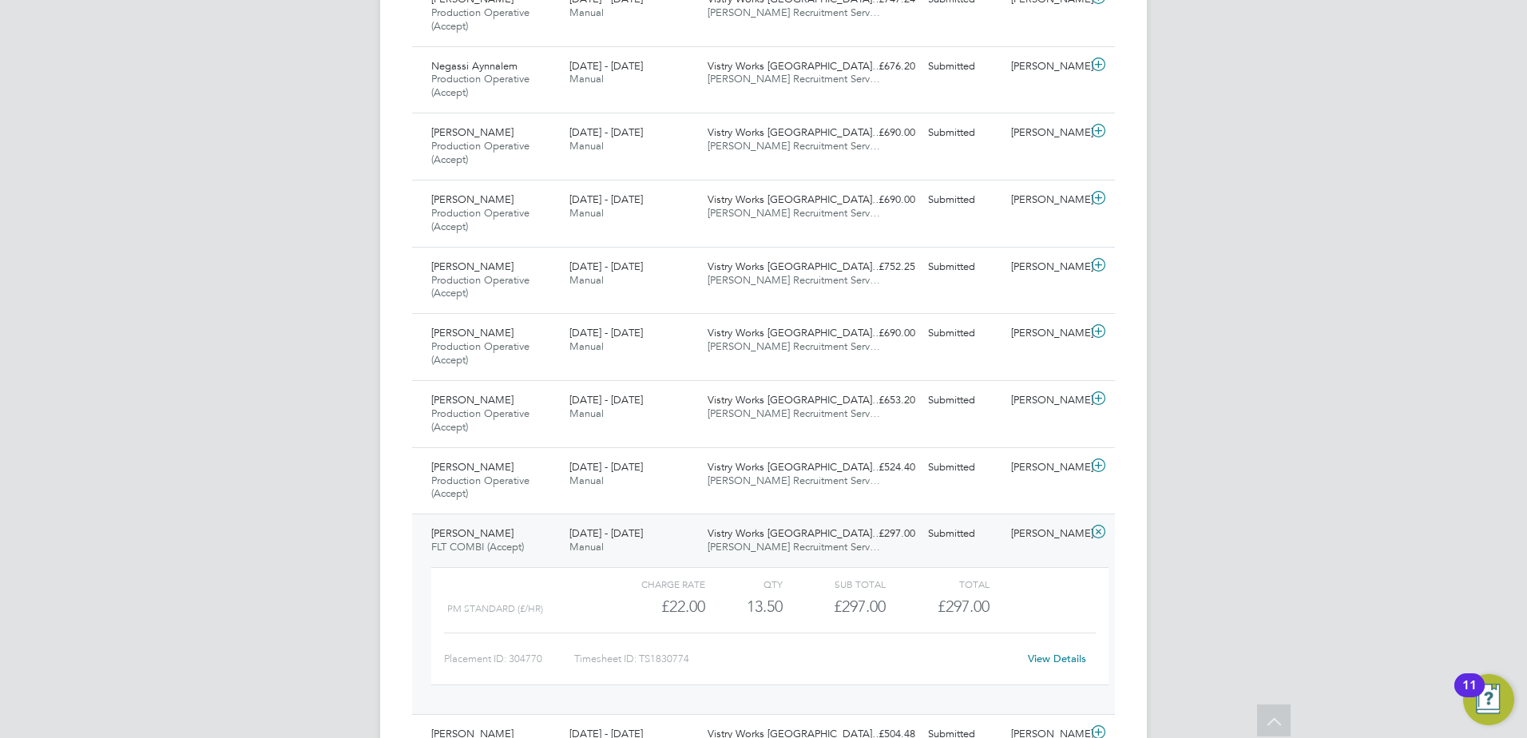
click at [451, 539] on span "Kamran Sarfraz" at bounding box center [472, 533] width 82 height 14
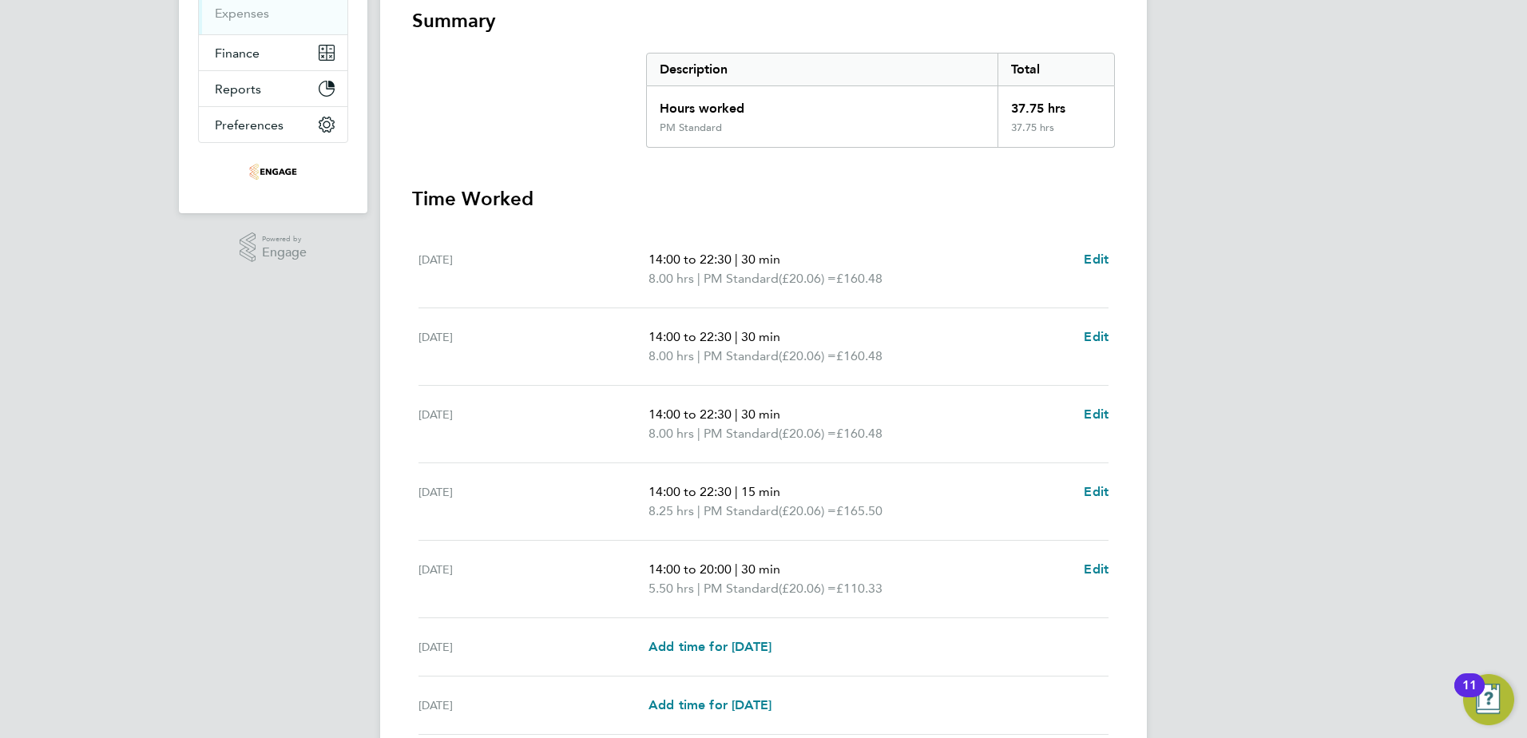
scroll to position [320, 0]
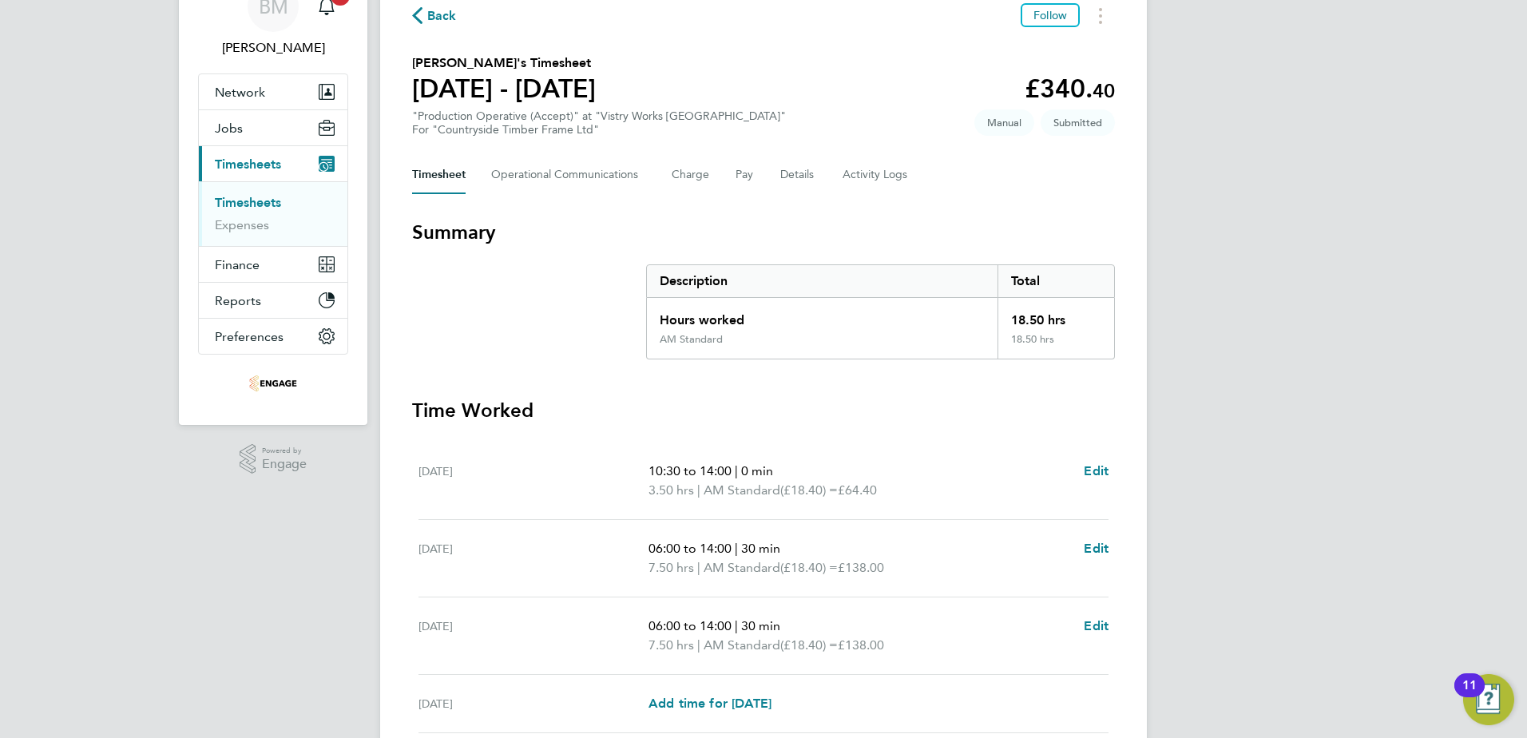
scroll to position [160, 0]
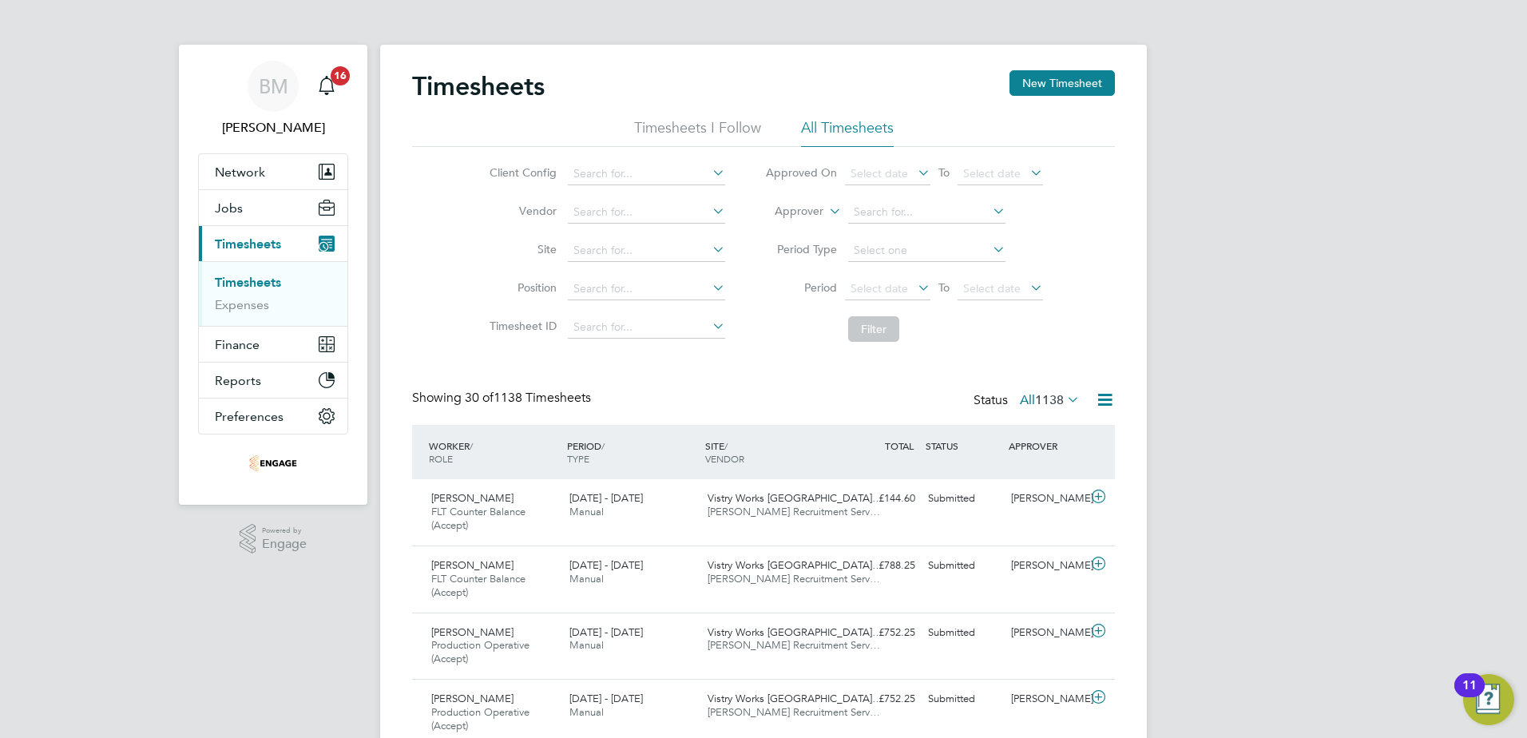
click at [939, 289] on span "To" at bounding box center [944, 287] width 21 height 21
click at [915, 282] on icon at bounding box center [915, 287] width 0 height 22
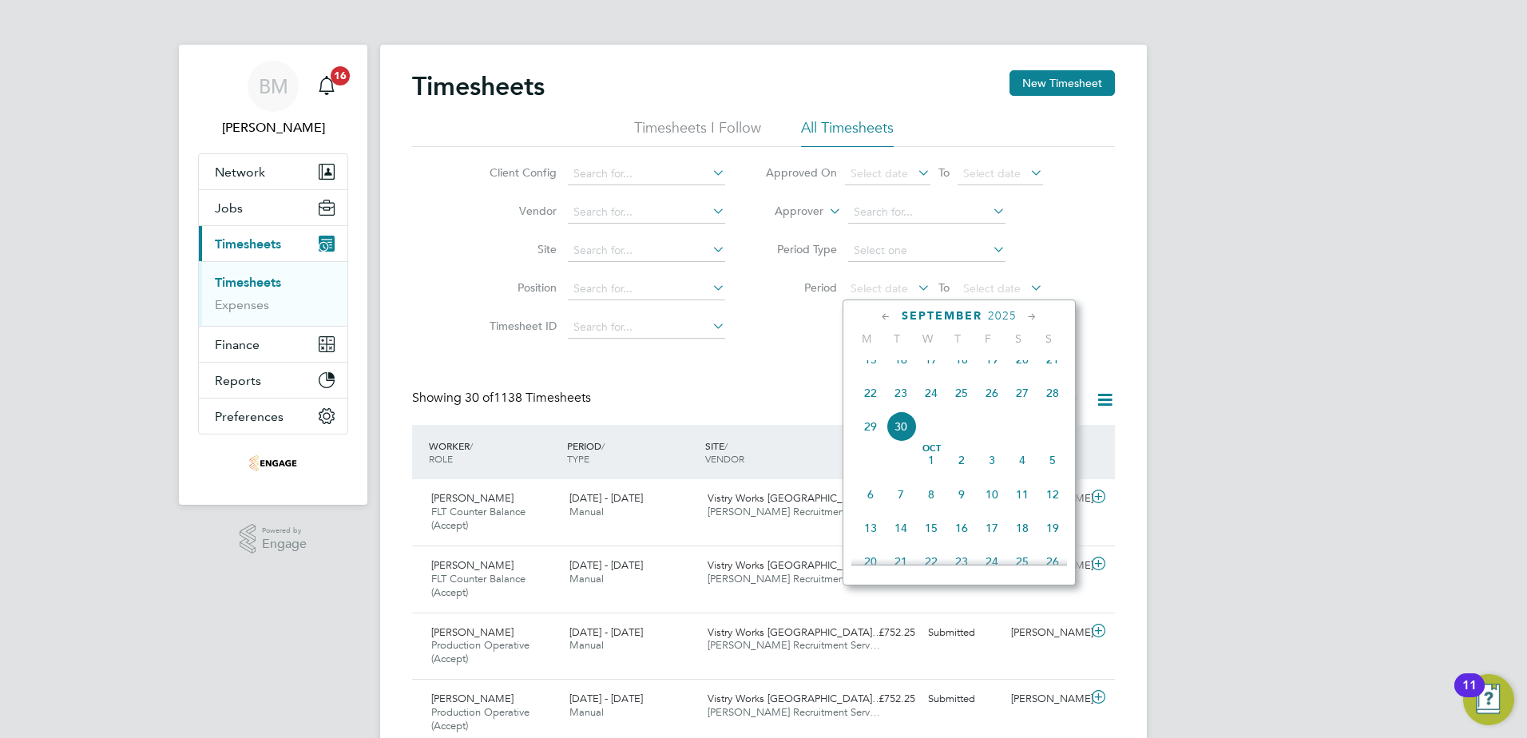
click at [872, 407] on span "22" at bounding box center [871, 393] width 30 height 30
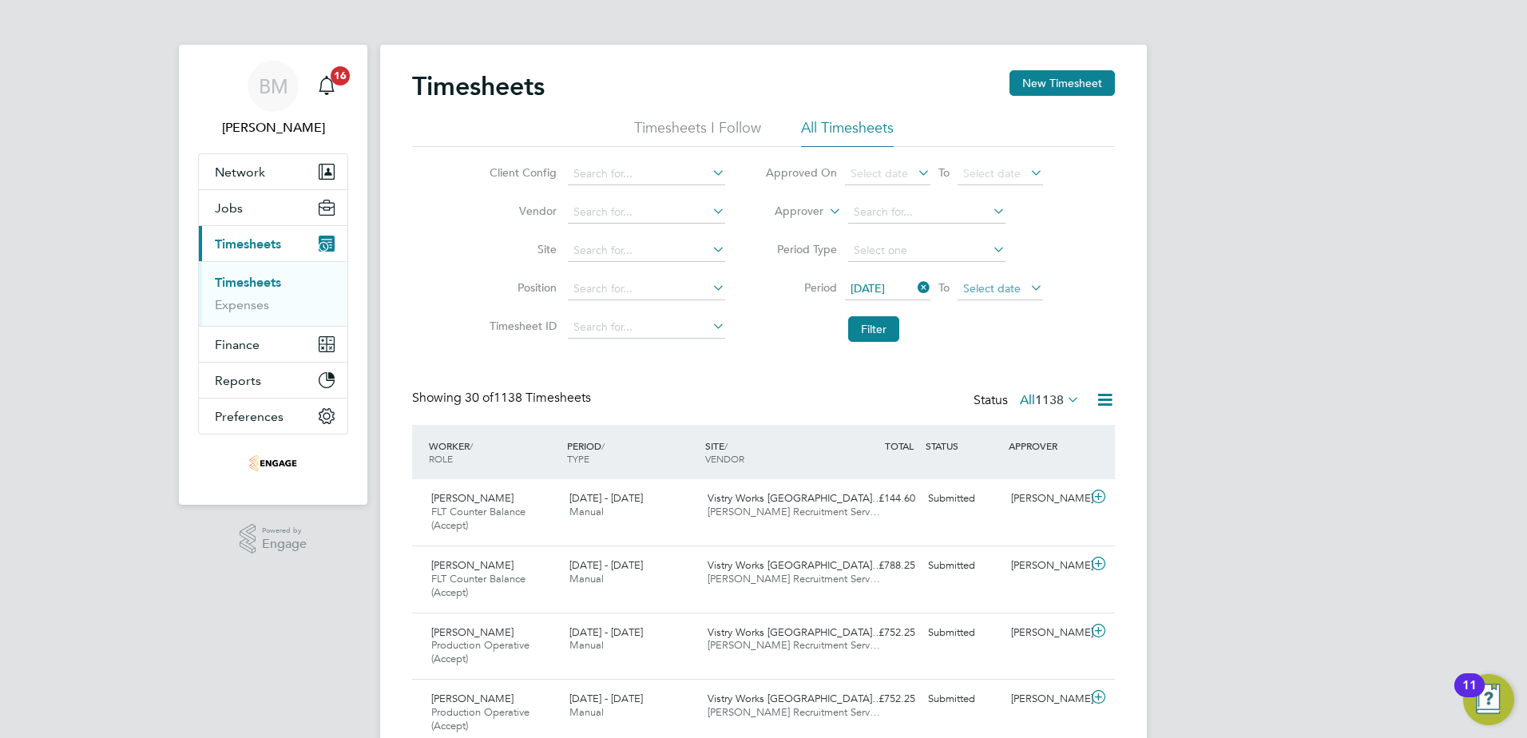
drag, startPoint x: 1016, startPoint y: 288, endPoint x: 1024, endPoint y: 288, distance: 8.0
click at [1016, 289] on span "Select date" at bounding box center [992, 288] width 58 height 14
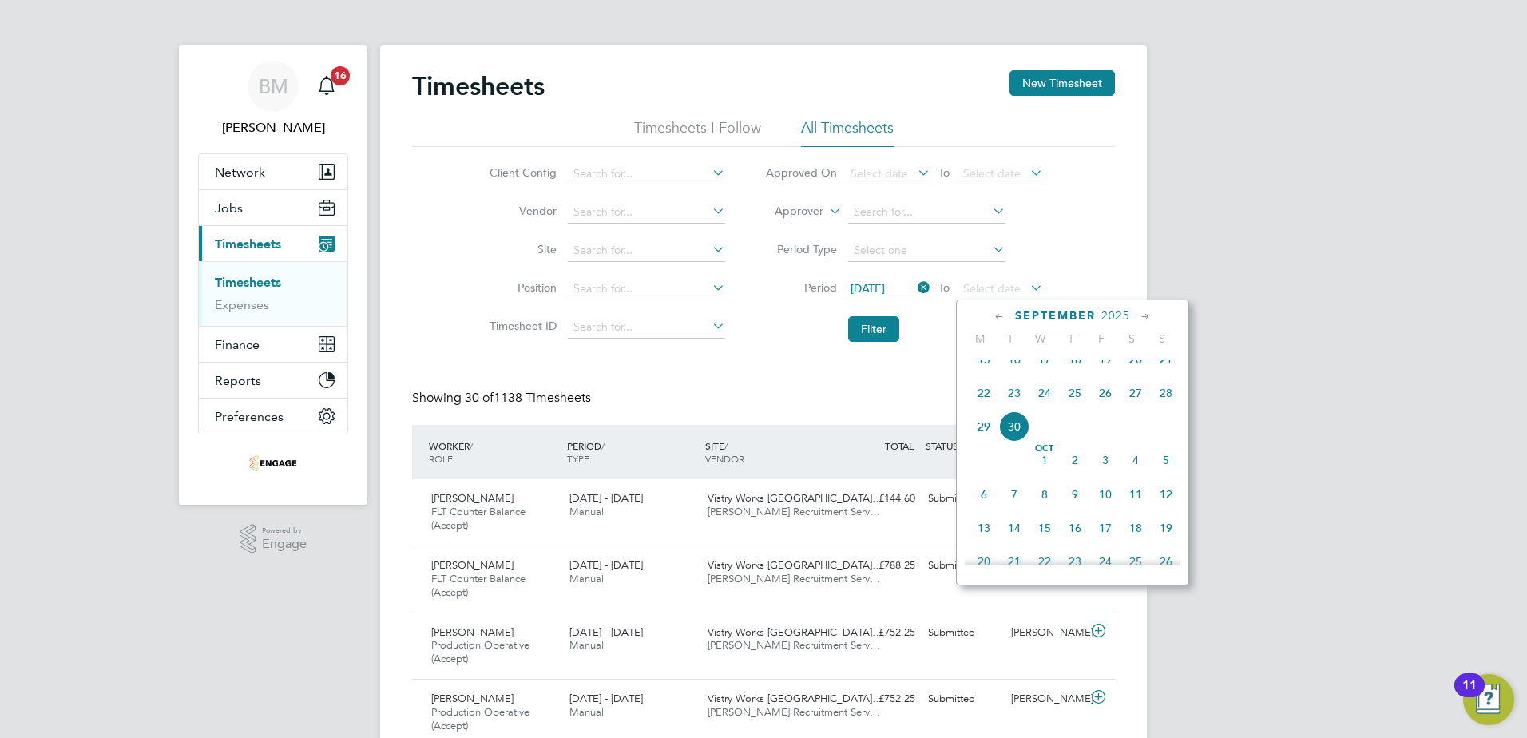
click at [1176, 408] on span "28" at bounding box center [1166, 393] width 30 height 30
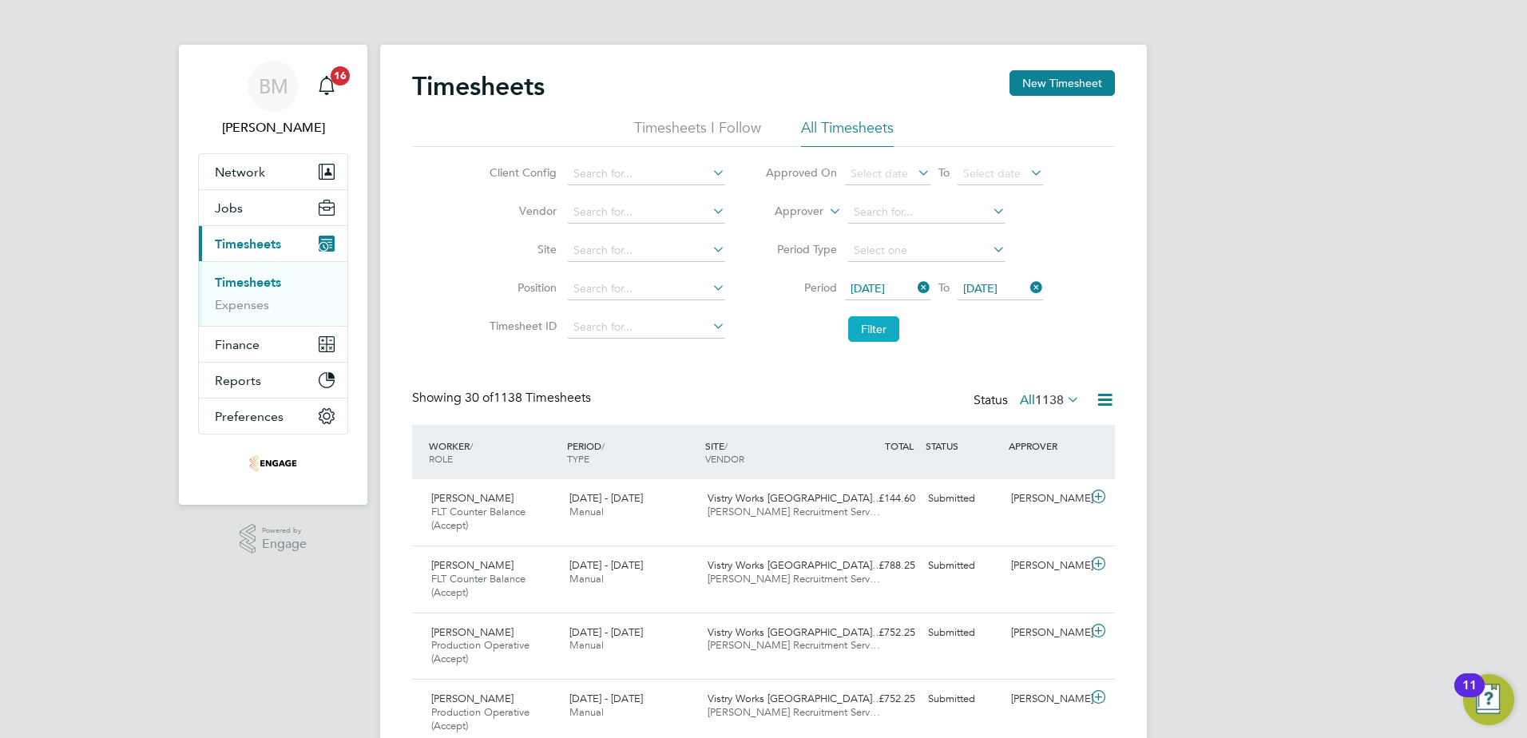
click at [887, 320] on button "Filter" at bounding box center [873, 329] width 51 height 26
click at [1095, 397] on icon at bounding box center [1105, 400] width 20 height 20
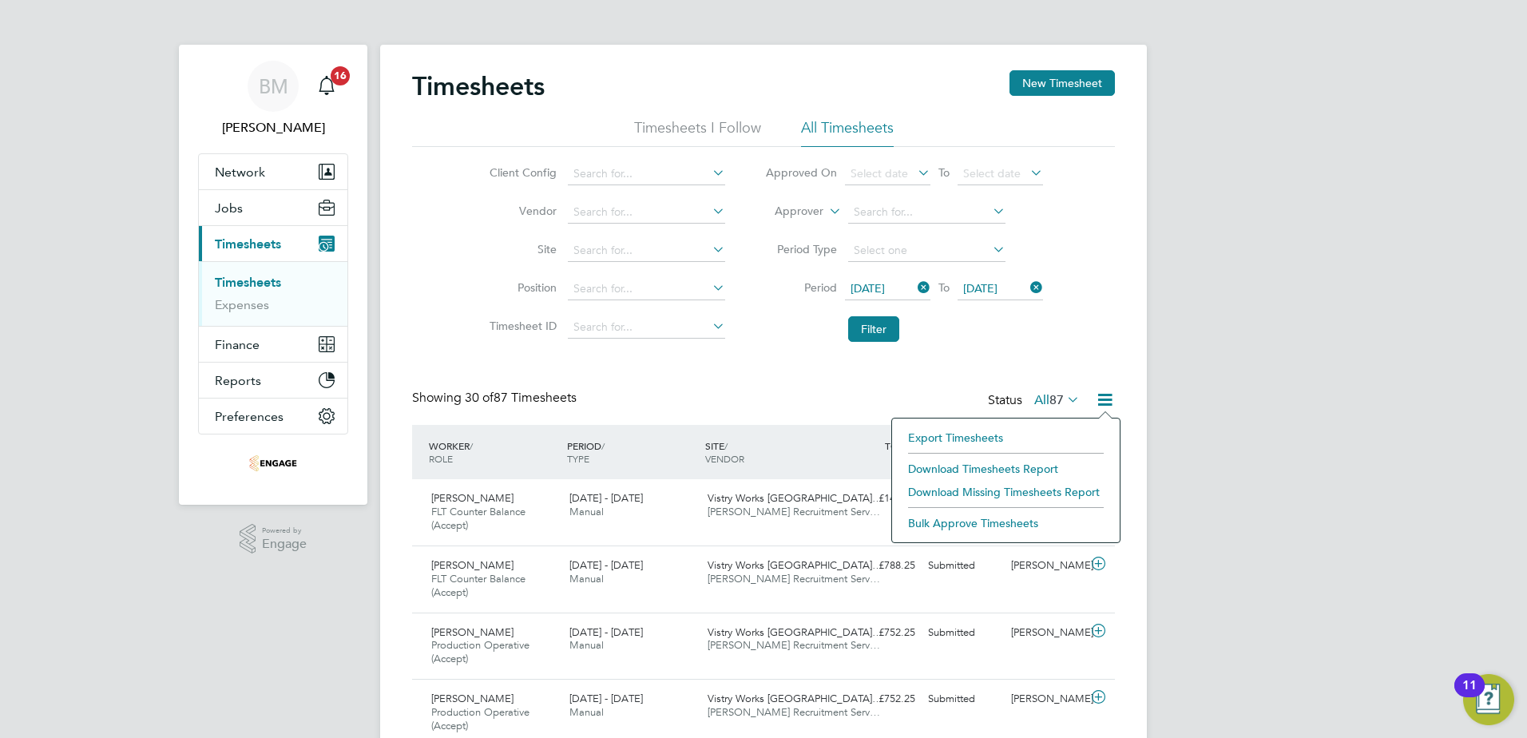
click at [959, 463] on li "Download Timesheets Report" at bounding box center [1006, 469] width 212 height 22
